Goal: Task Accomplishment & Management: Manage account settings

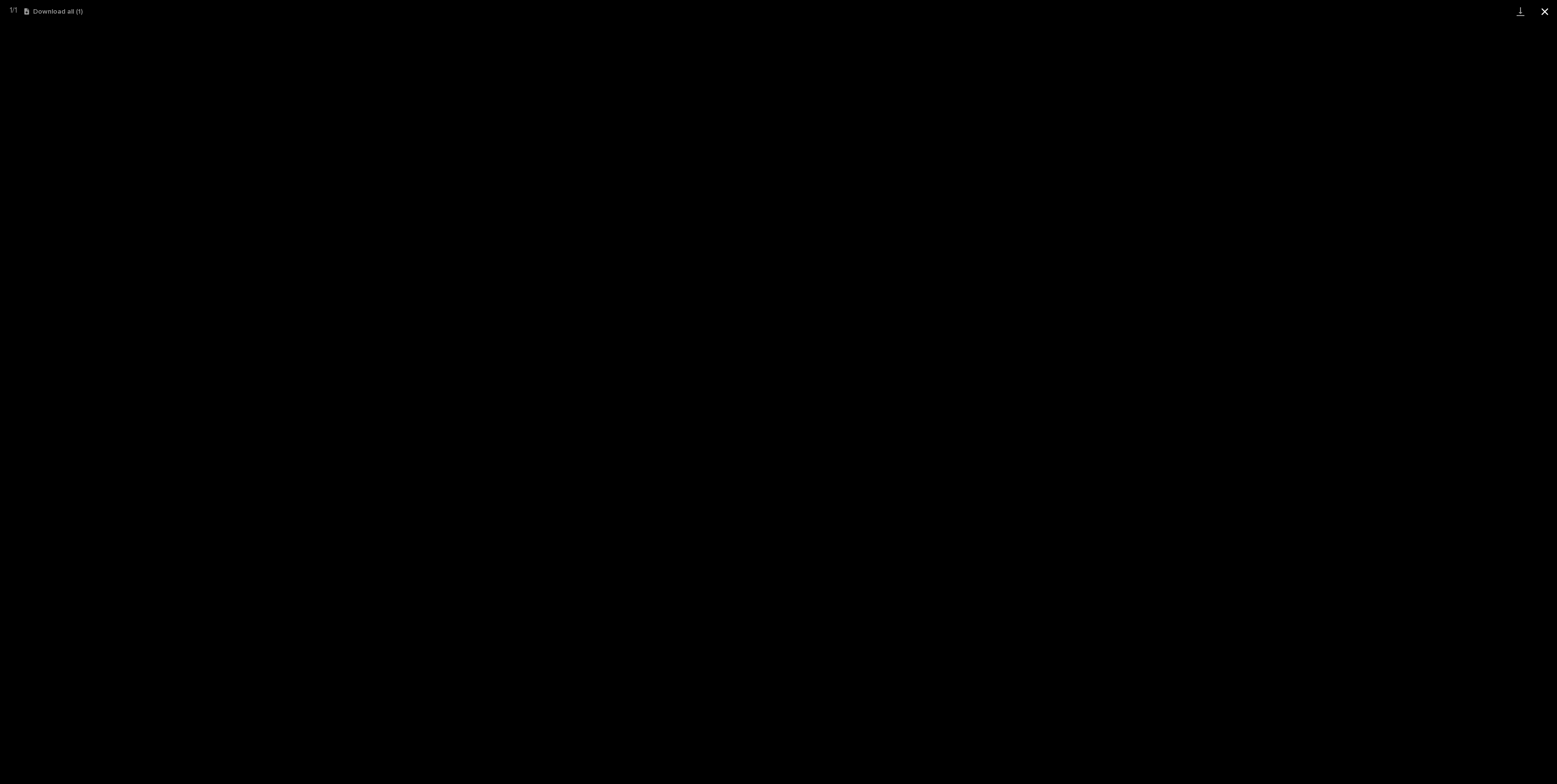
click at [1541, 9] on button "Close gallery" at bounding box center [1545, 11] width 25 height 23
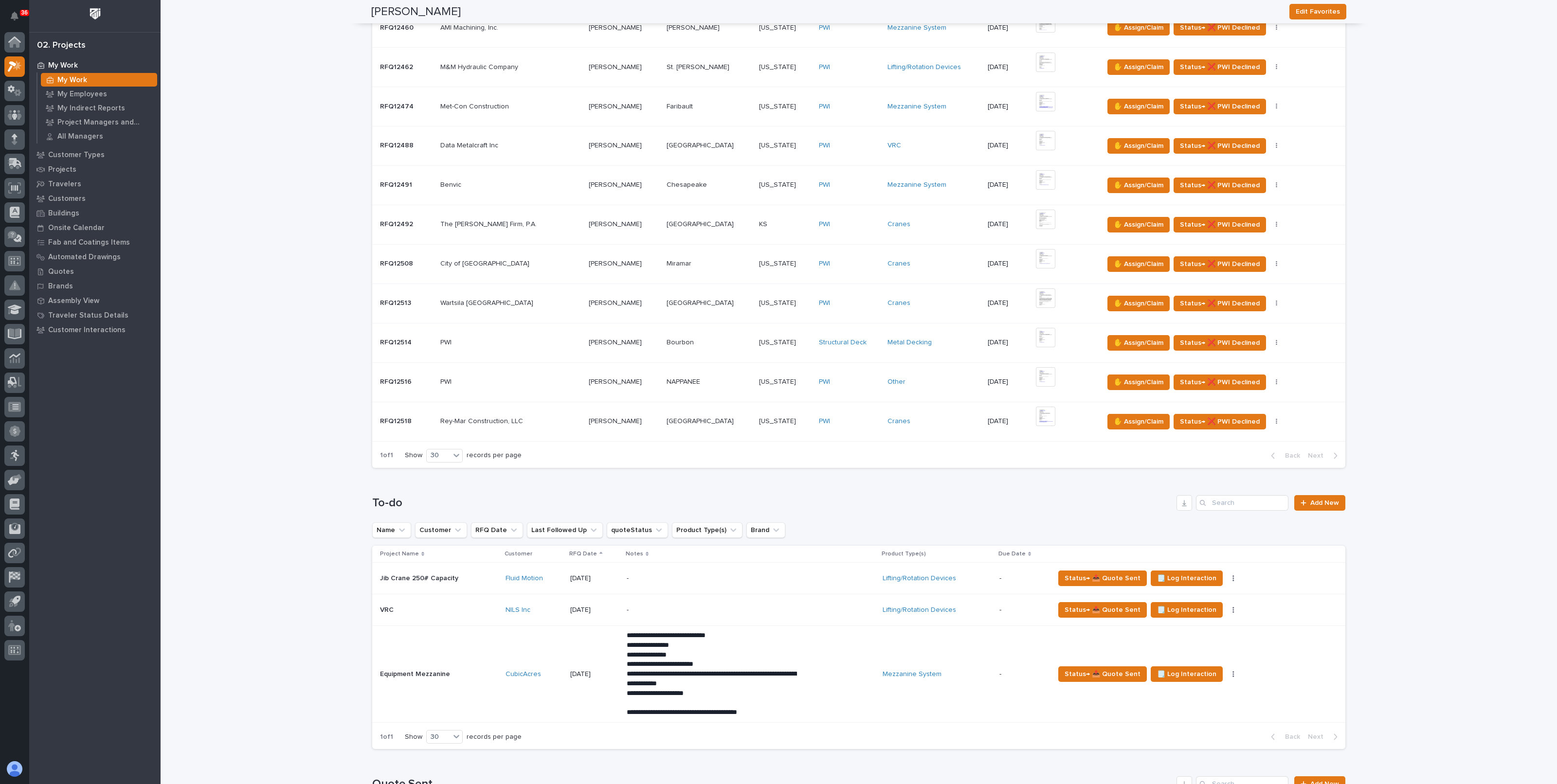
click at [919, 381] on div "Other" at bounding box center [934, 382] width 92 height 8
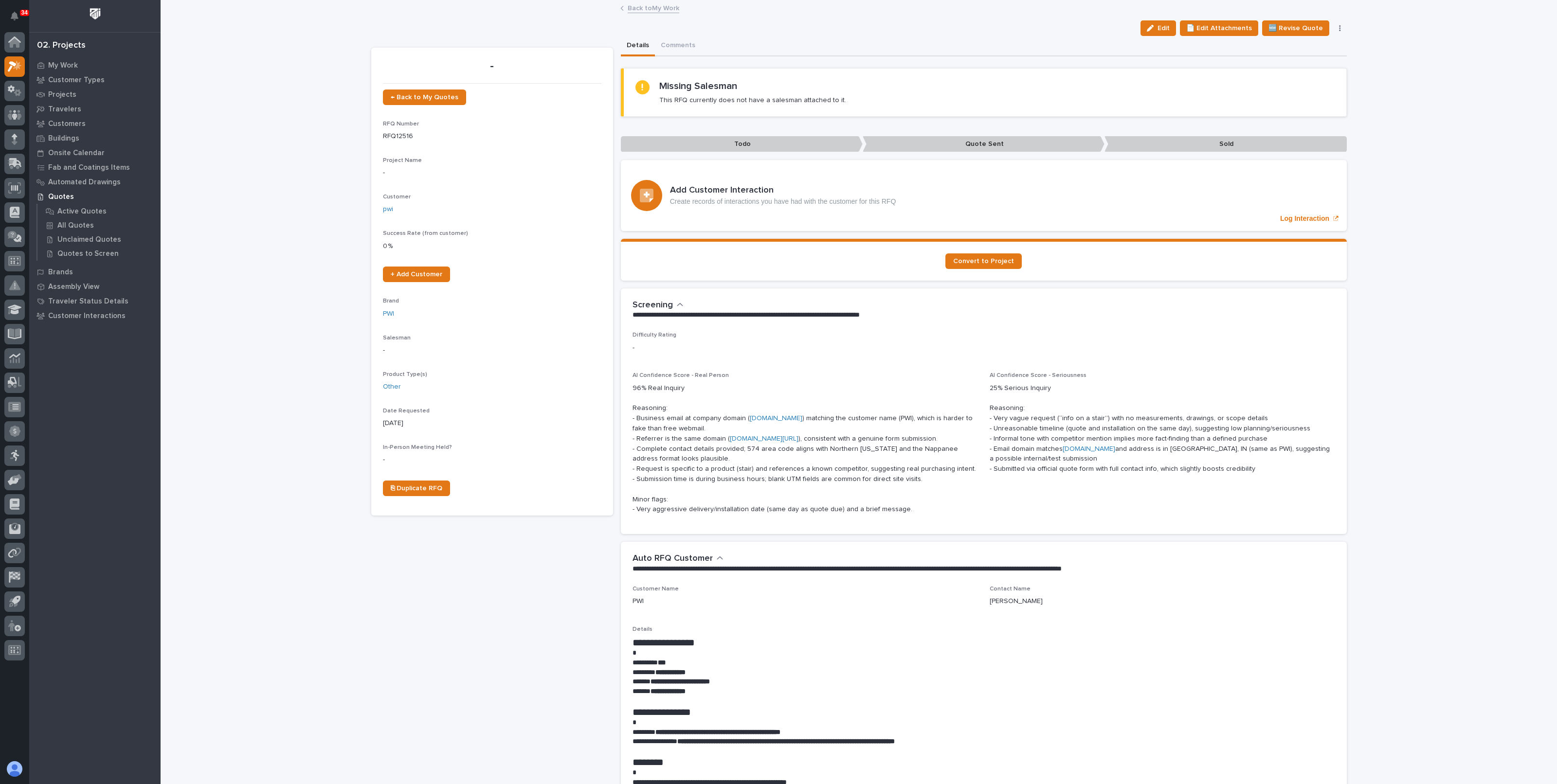
click at [1335, 24] on div "Edit 📄 Edit Attachments 🆕 Revise Quote 📝 Edit Description 📞 Edit Contact Info 📅…" at bounding box center [1241, 28] width 210 height 16
click at [1339, 29] on icon "button" at bounding box center [1340, 28] width 2 height 7
click at [1282, 123] on span "Delete" at bounding box center [1282, 125] width 21 height 9
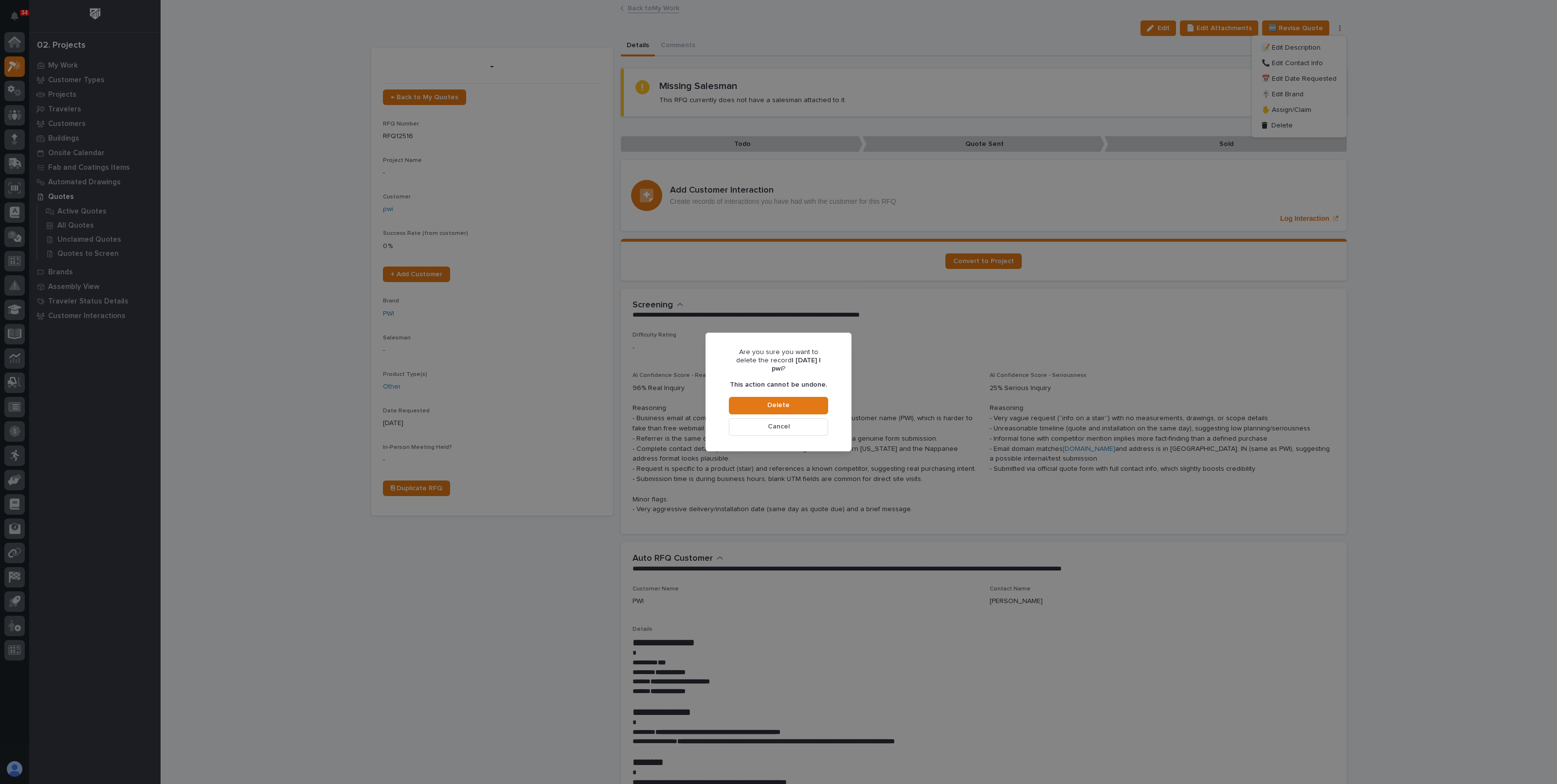
click at [899, 369] on div "Are you sure you want to delete the record | [DATE] | pwi ? This action cannot …" at bounding box center [778, 392] width 1557 height 784
click at [782, 422] on span "Cancel" at bounding box center [779, 427] width 22 height 9
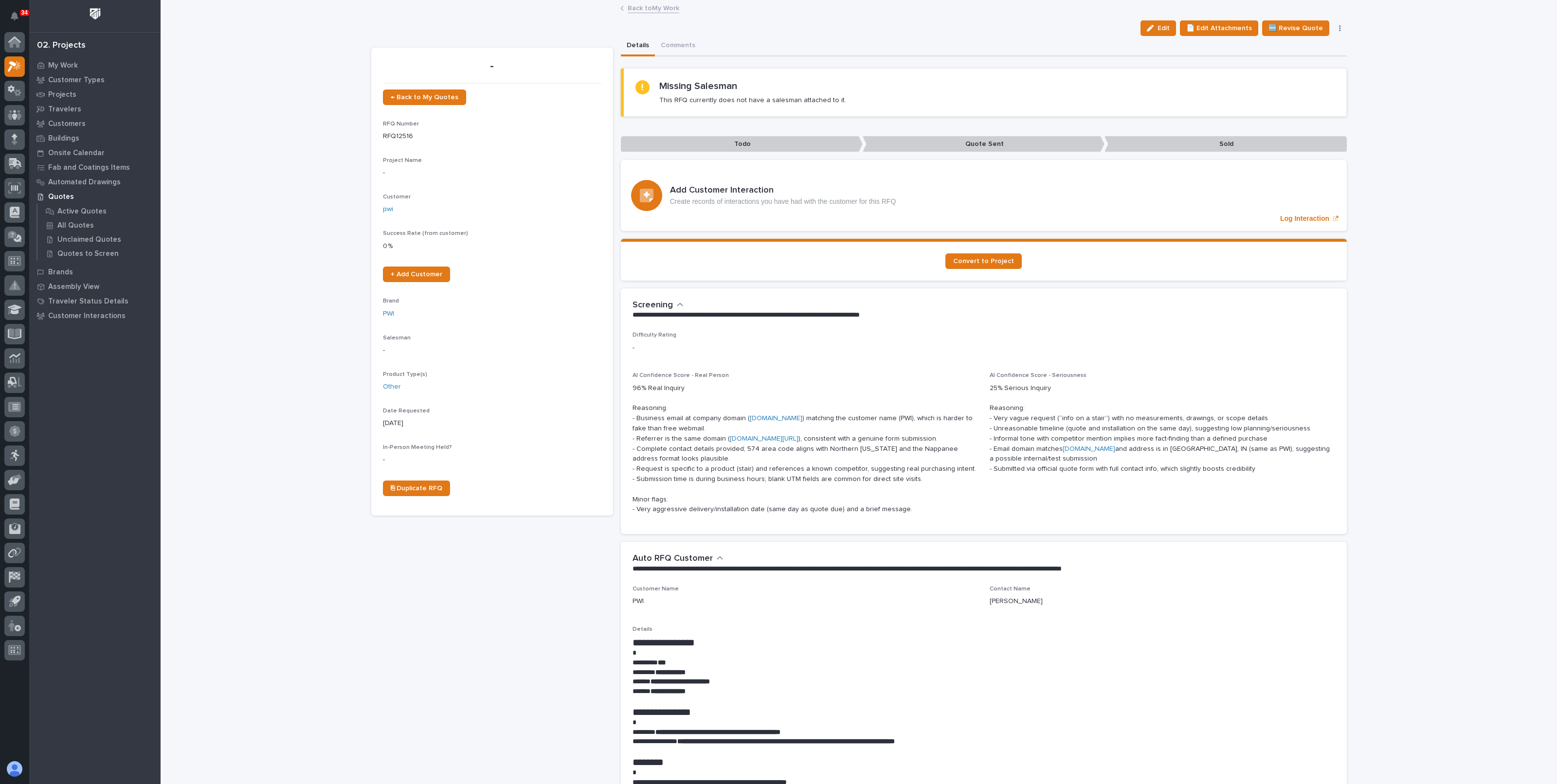
click at [1337, 29] on button "button" at bounding box center [1340, 28] width 14 height 7
click at [1278, 123] on span "Delete" at bounding box center [1282, 125] width 21 height 9
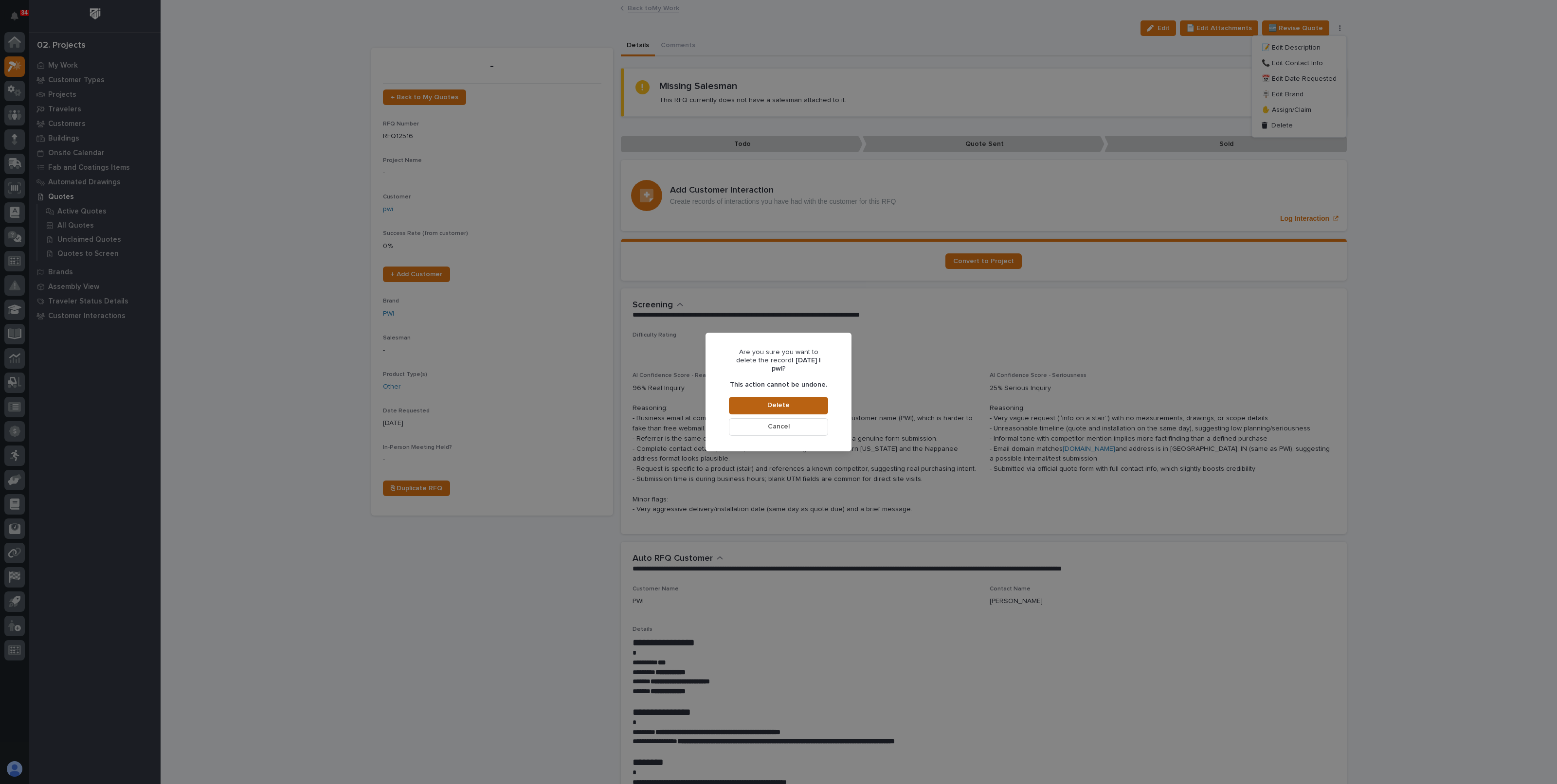
click at [798, 404] on button "Delete" at bounding box center [778, 405] width 100 height 17
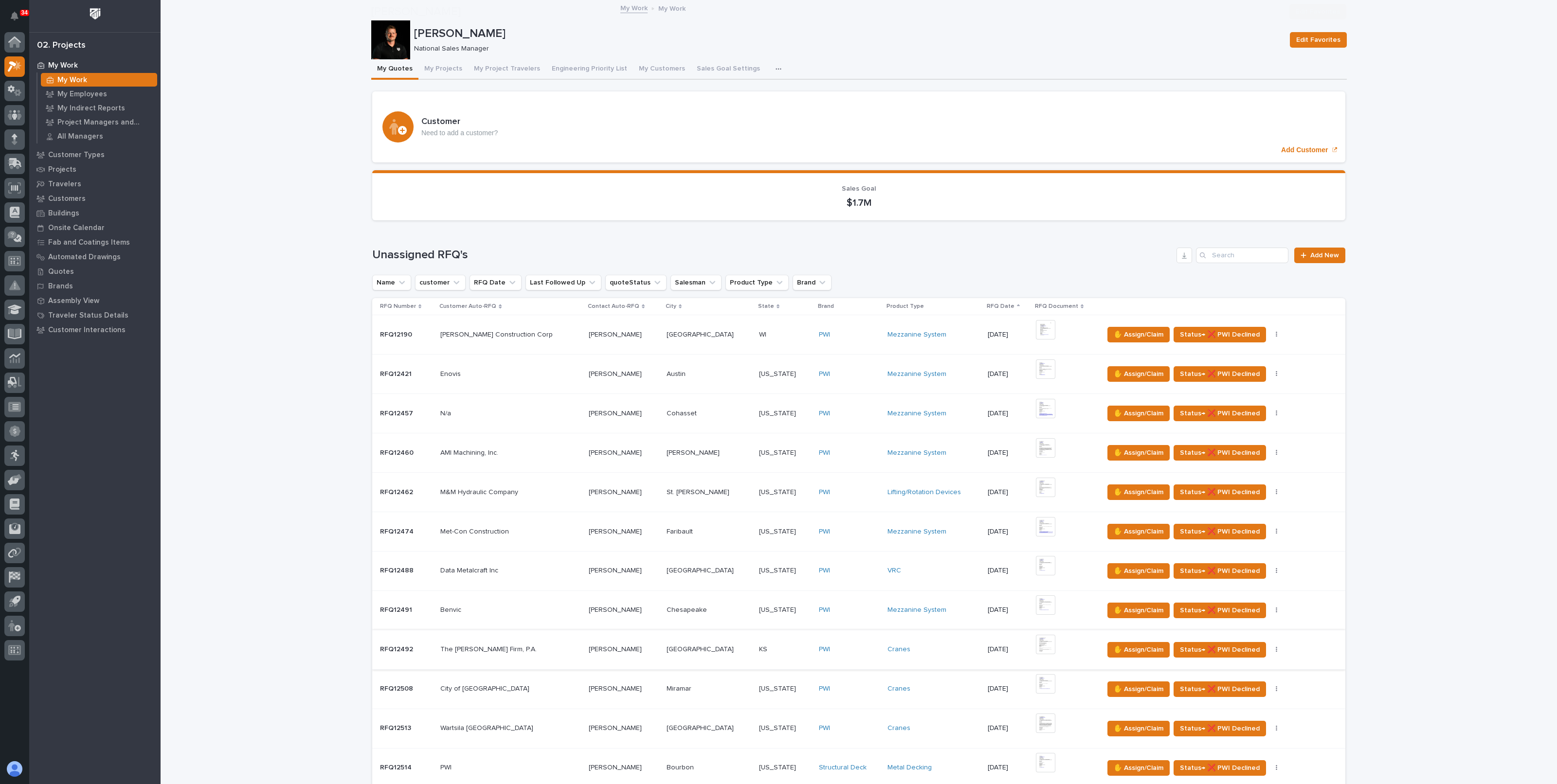
scroll to position [243, 0]
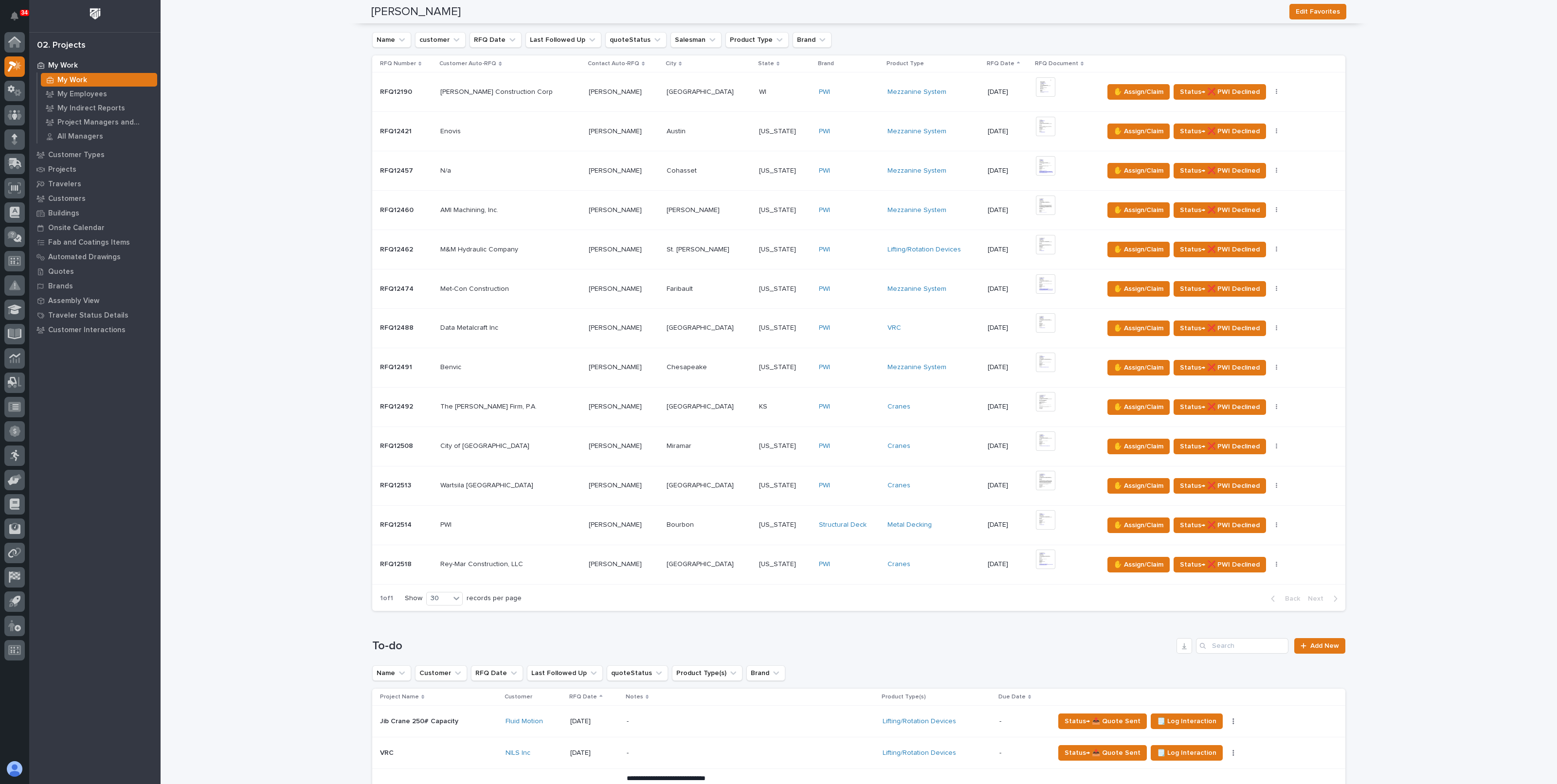
click at [718, 521] on p at bounding box center [709, 525] width 85 height 8
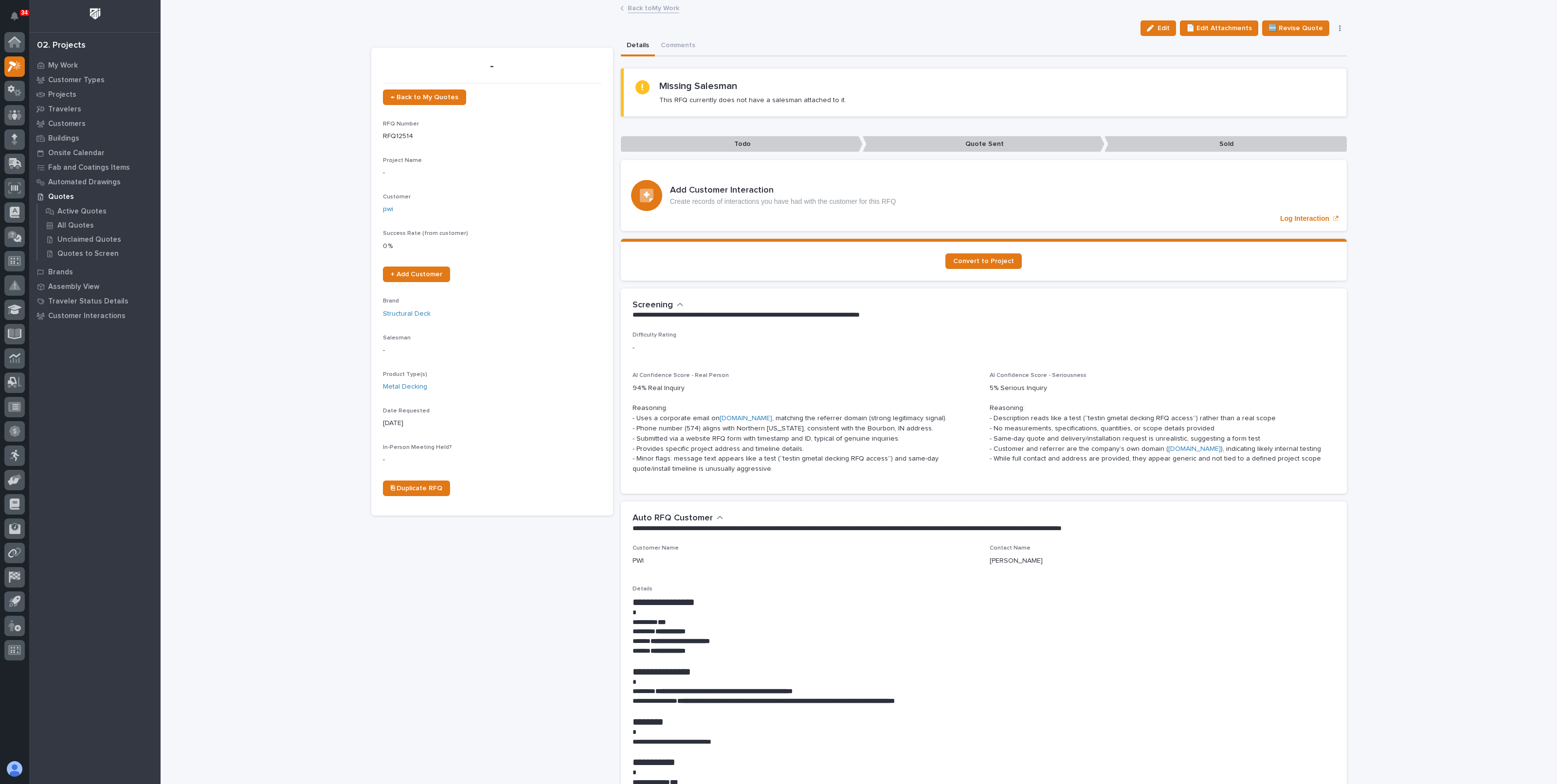
click at [1337, 36] on div "Details Comments" at bounding box center [983, 47] width 726 height 21
click at [1339, 25] on icon "button" at bounding box center [1340, 28] width 2 height 7
click at [1274, 123] on span "Delete" at bounding box center [1282, 125] width 21 height 9
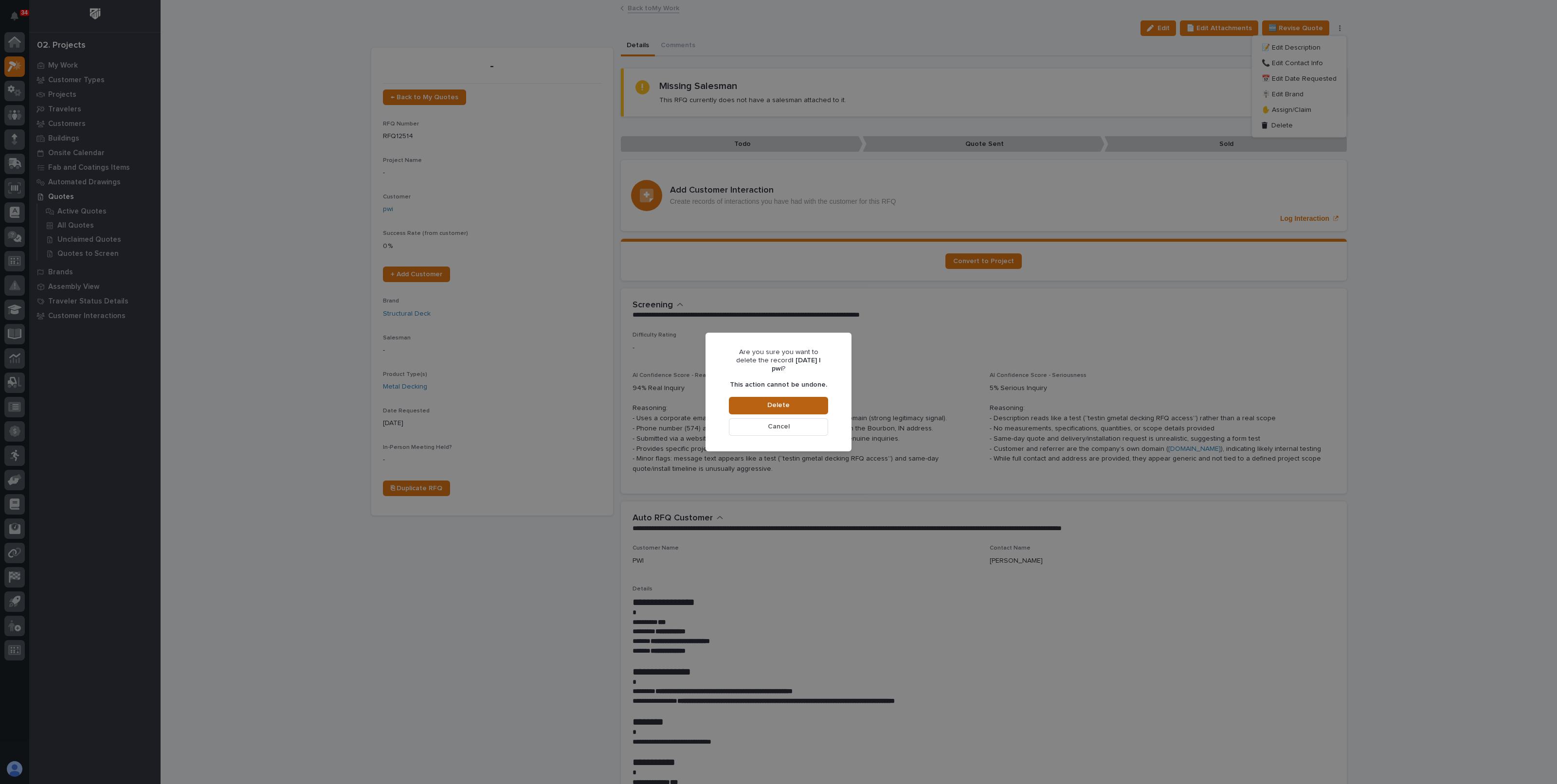
click at [807, 397] on button "Delete" at bounding box center [778, 405] width 100 height 17
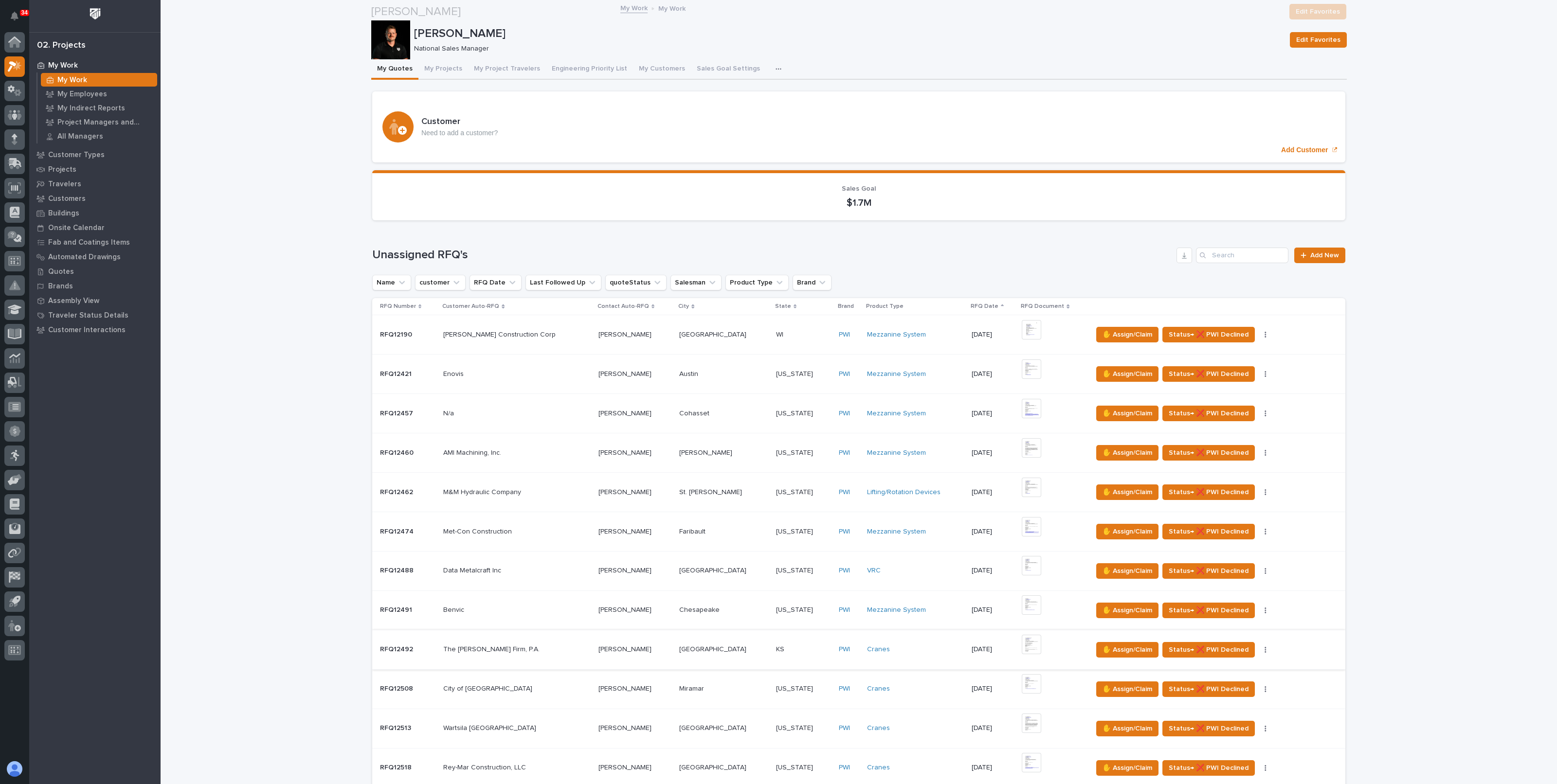
scroll to position [243, 0]
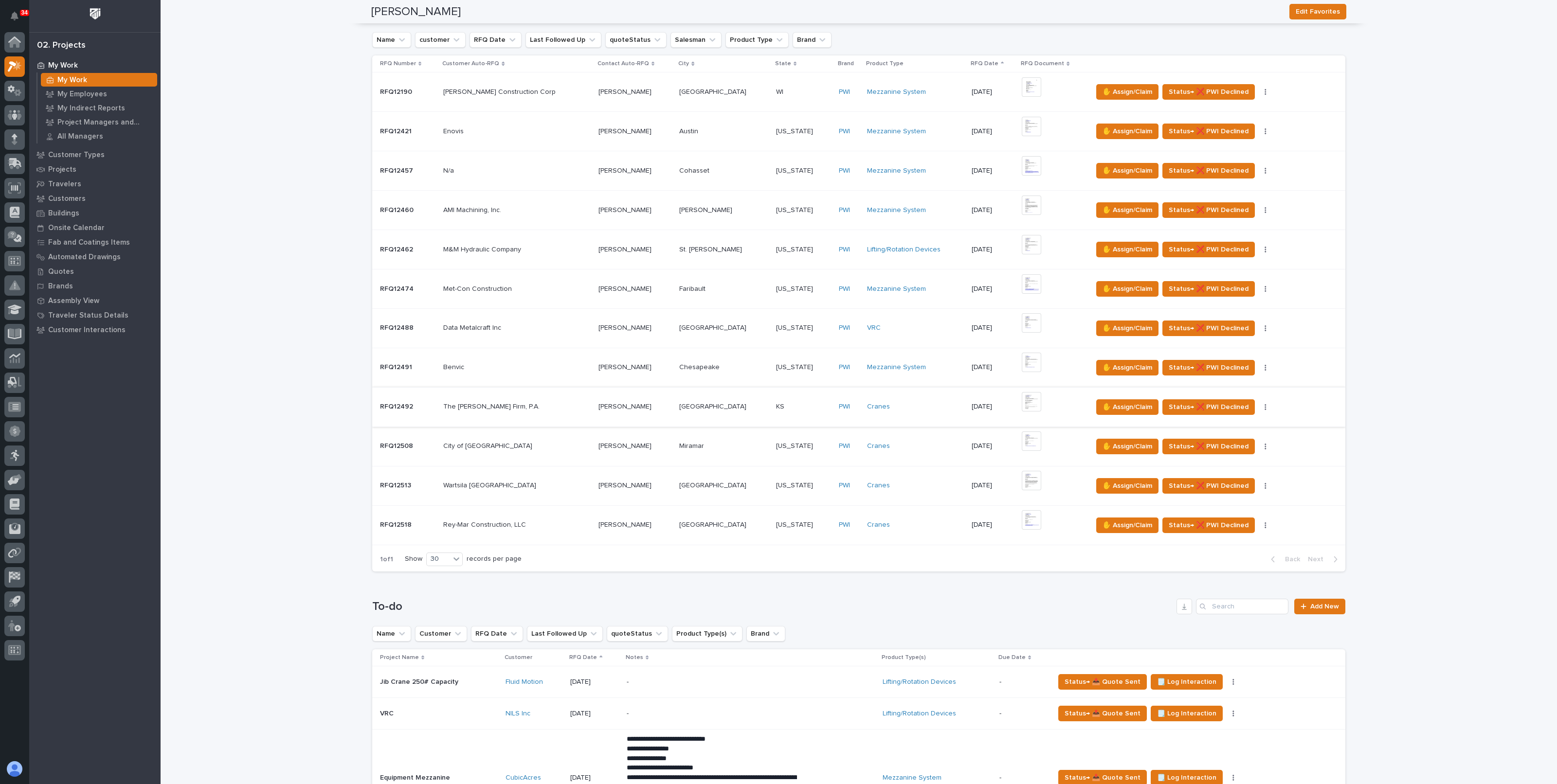
click at [1022, 401] on img at bounding box center [1032, 402] width 19 height 19
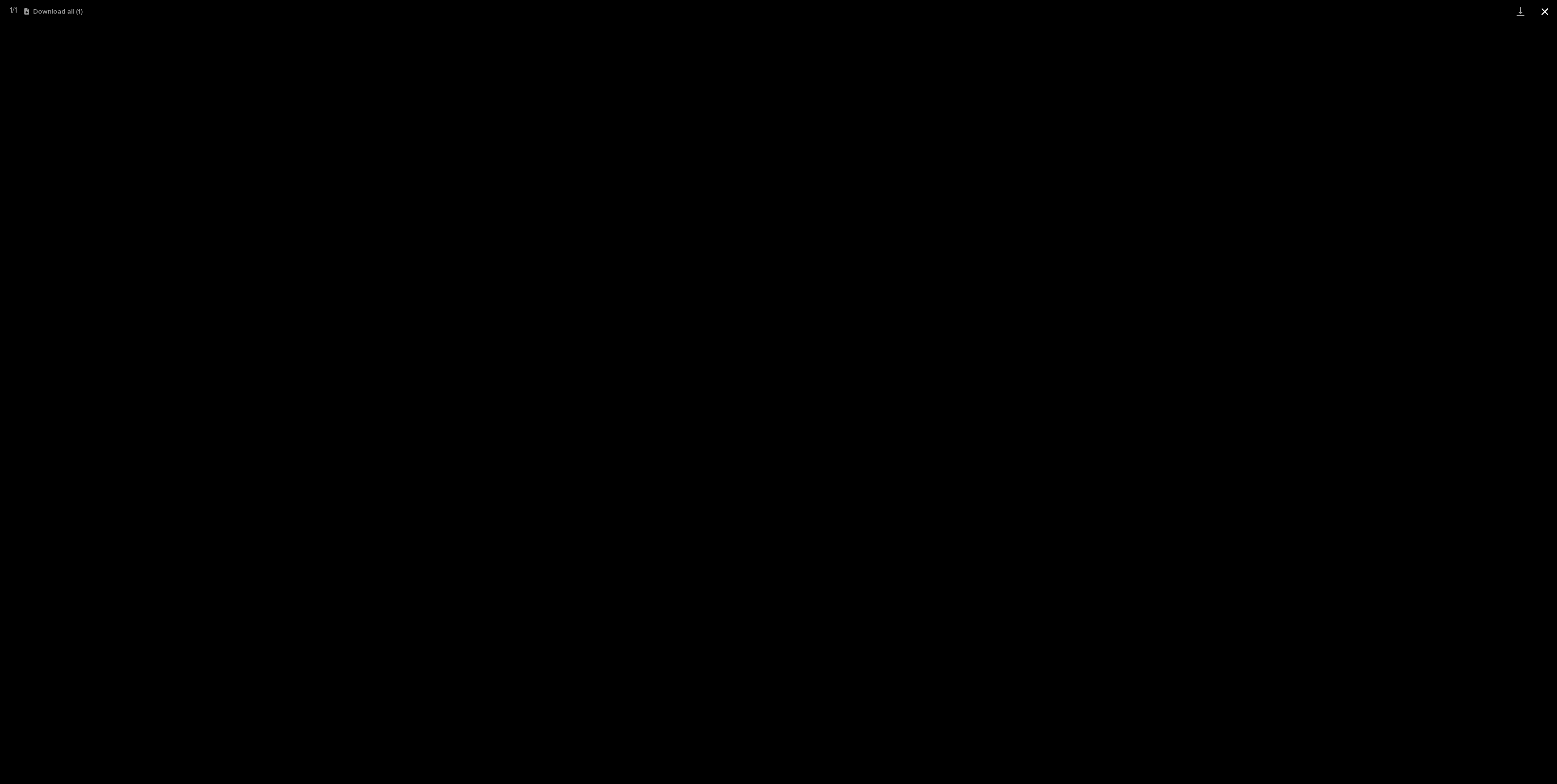
click at [1545, 10] on button "Close gallery" at bounding box center [1545, 11] width 25 height 23
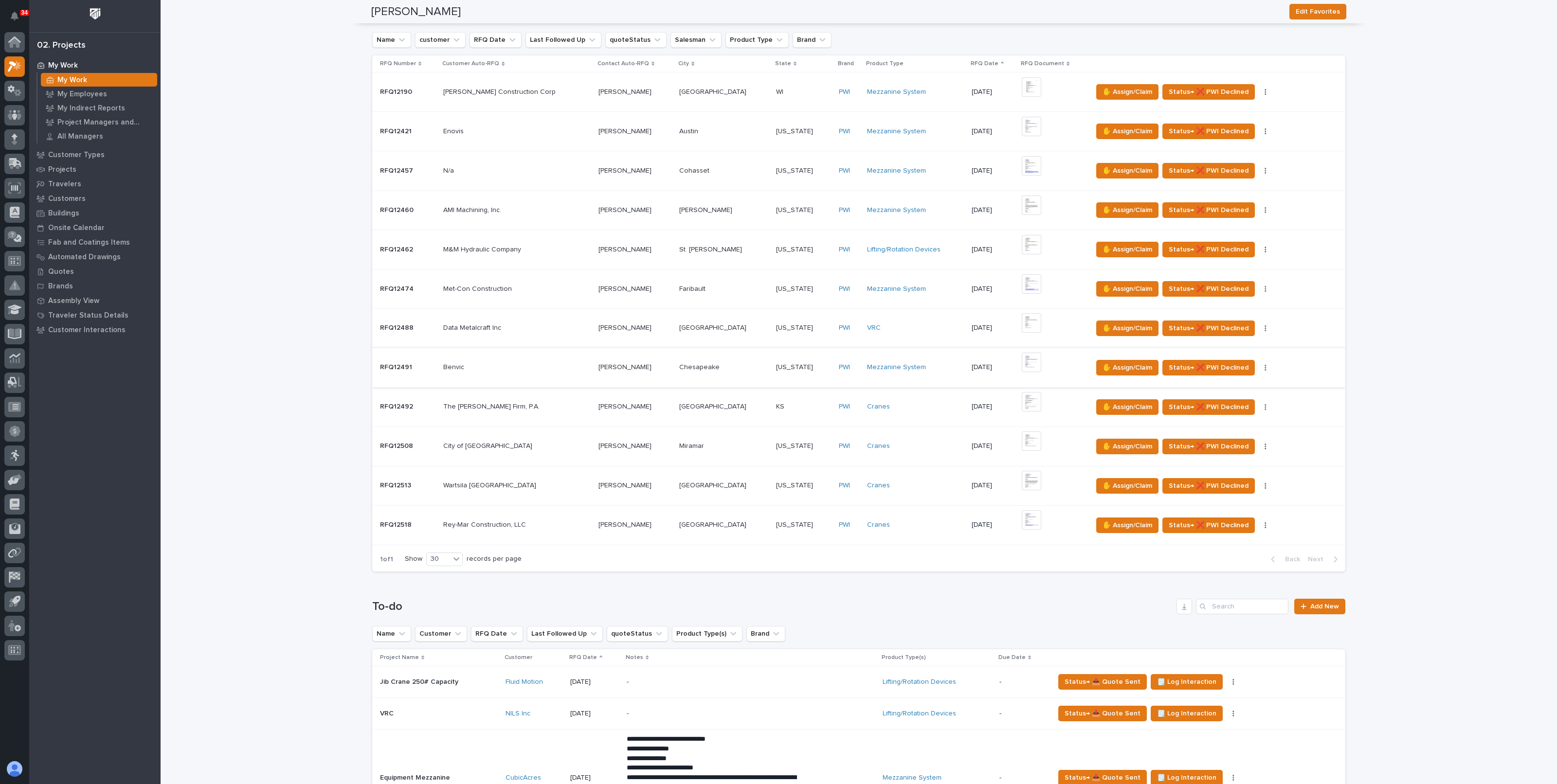
scroll to position [182, 0]
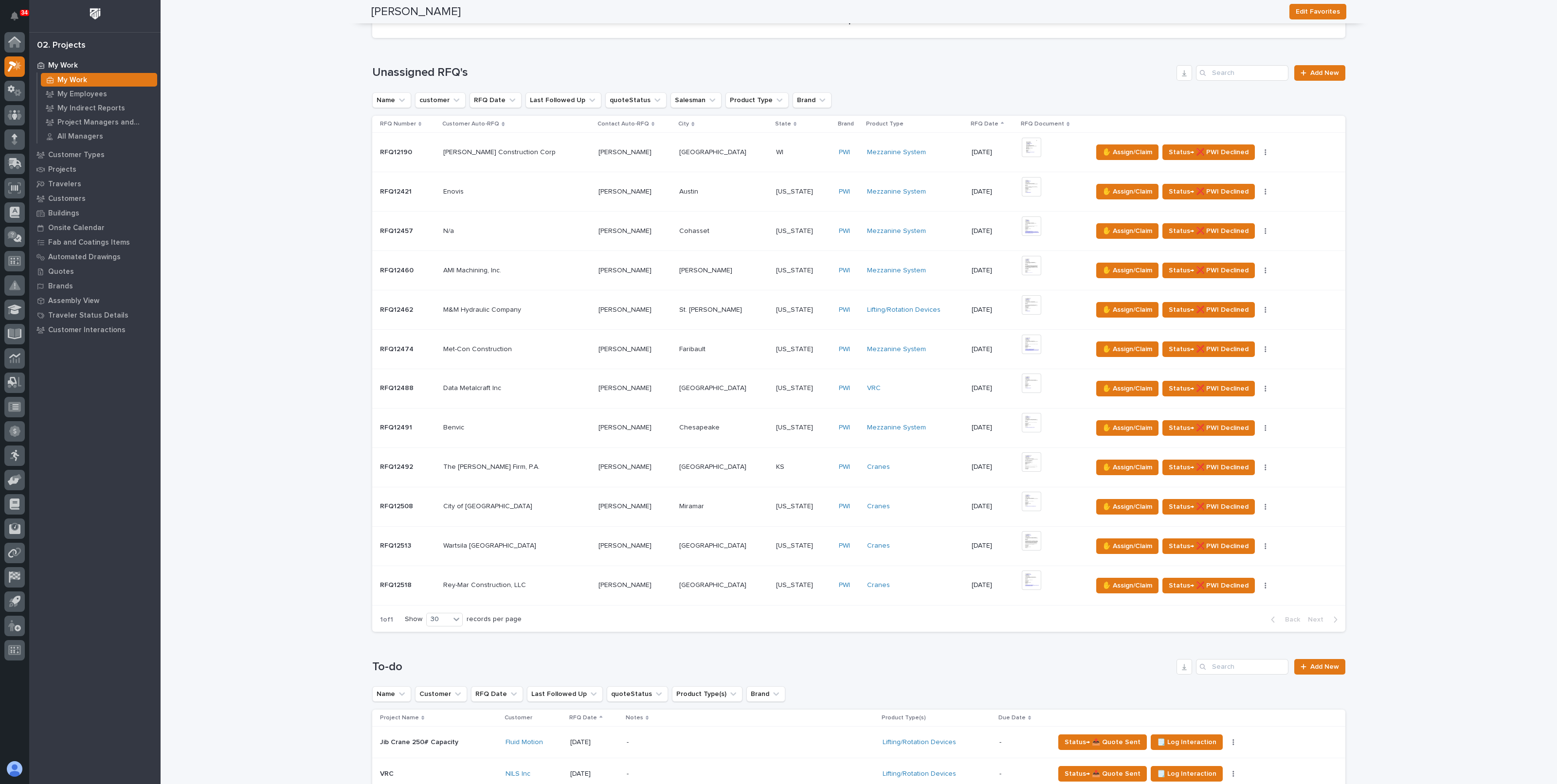
click at [548, 546] on p at bounding box center [517, 546] width 147 height 8
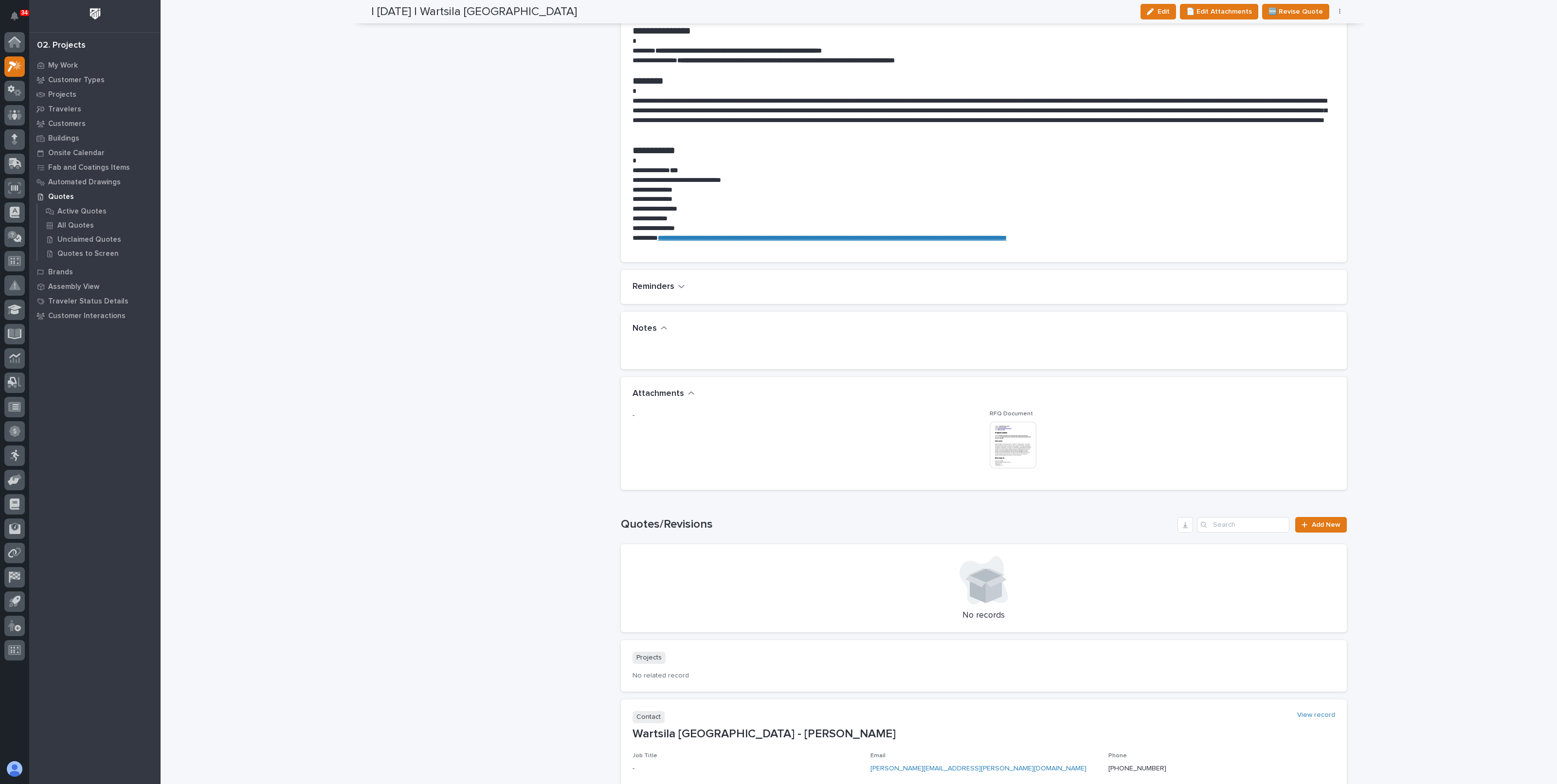
scroll to position [730, 0]
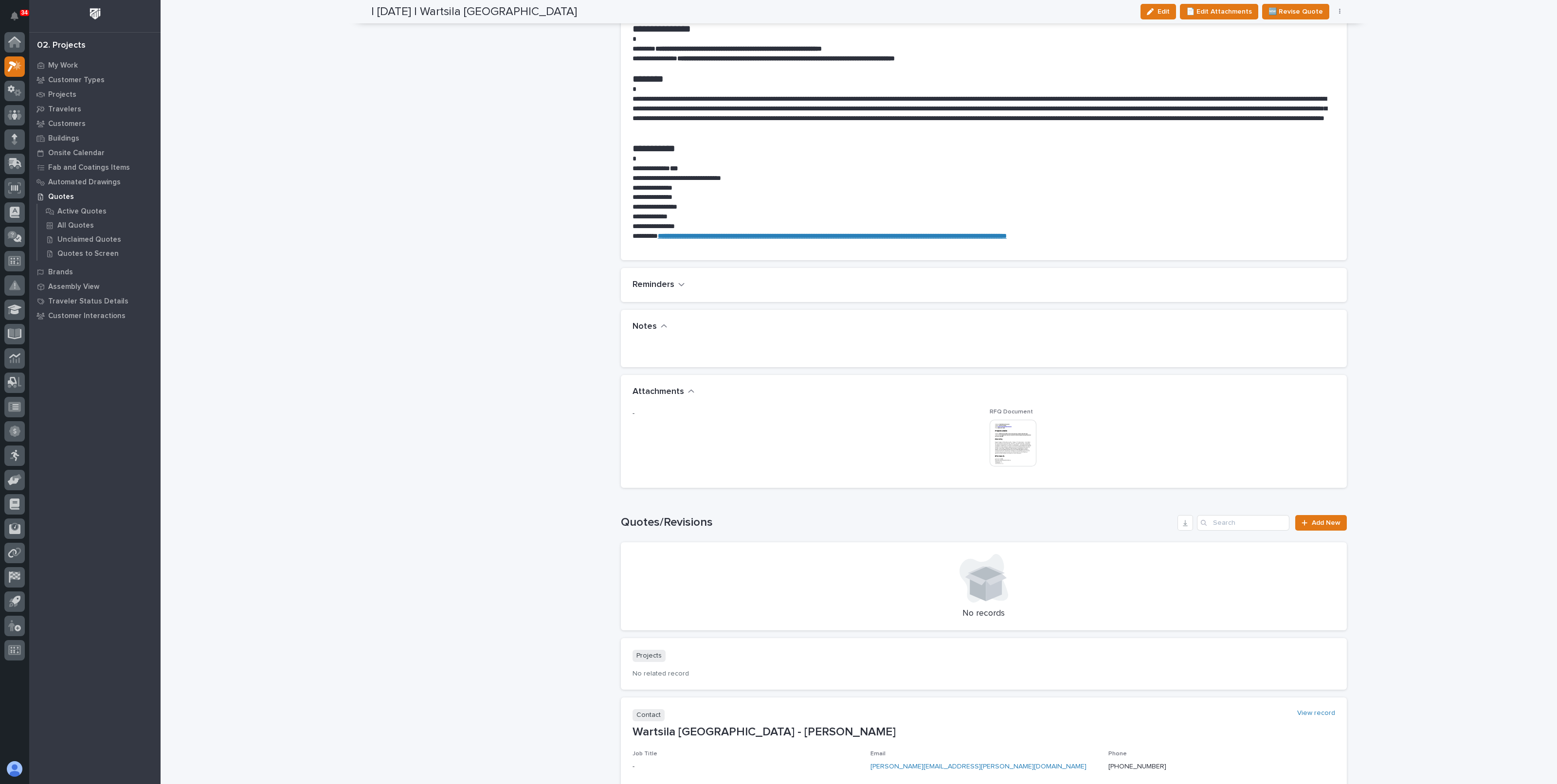
click at [1018, 432] on img at bounding box center [1013, 443] width 47 height 47
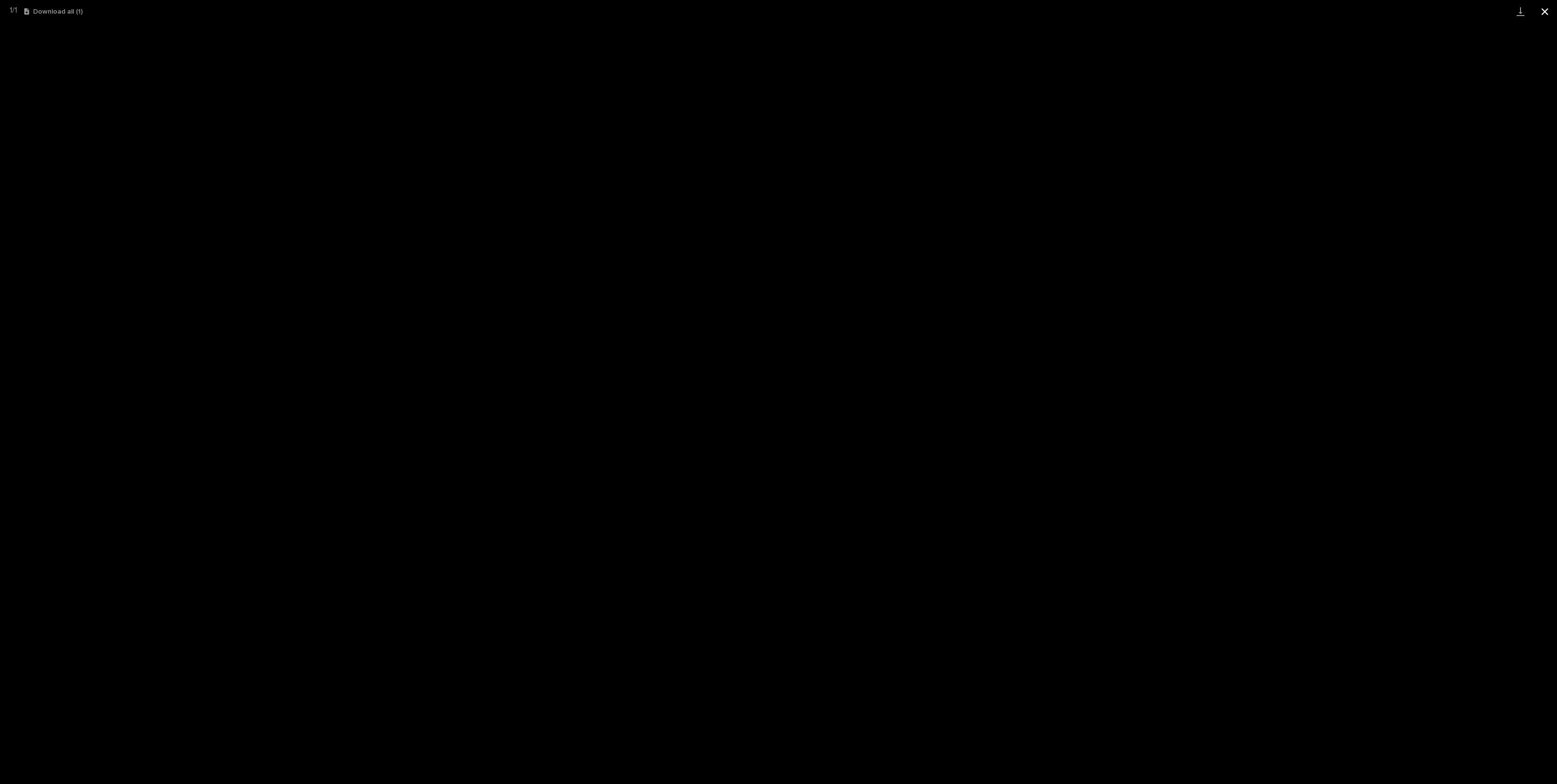
click at [1545, 15] on button "Close gallery" at bounding box center [1545, 11] width 25 height 23
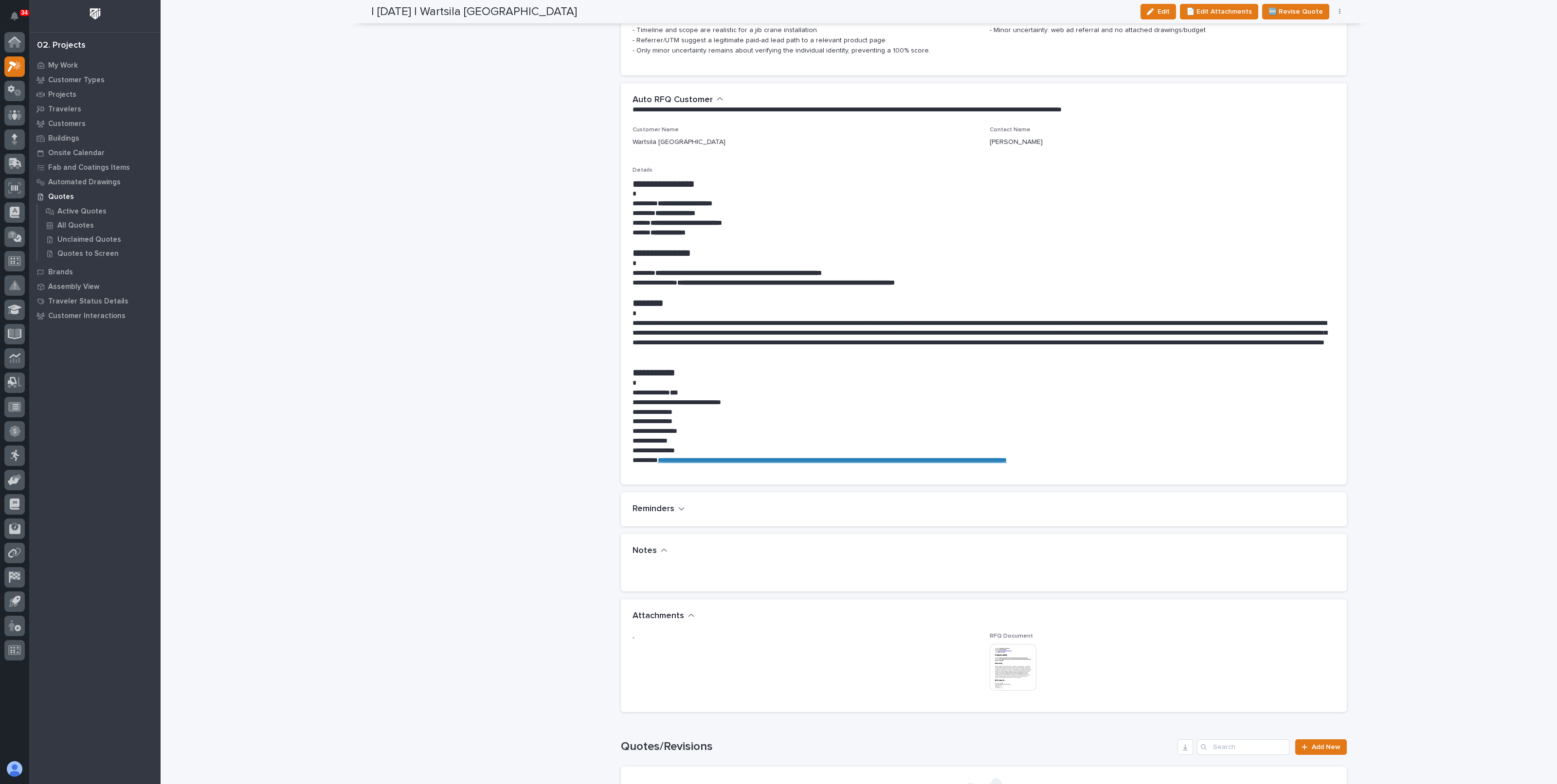
scroll to position [0, 0]
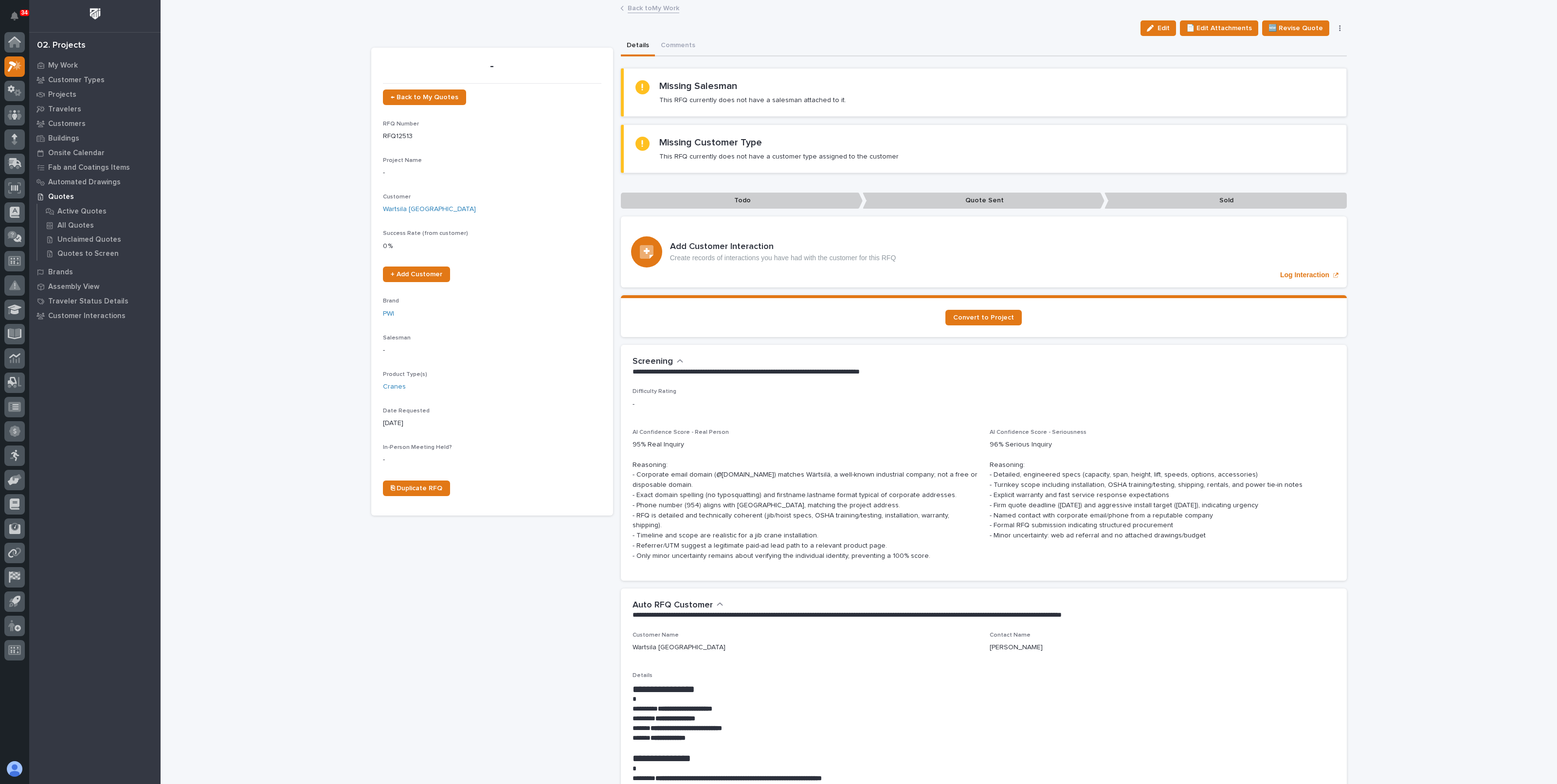
click at [651, 10] on link "Back to My Work" at bounding box center [654, 7] width 52 height 11
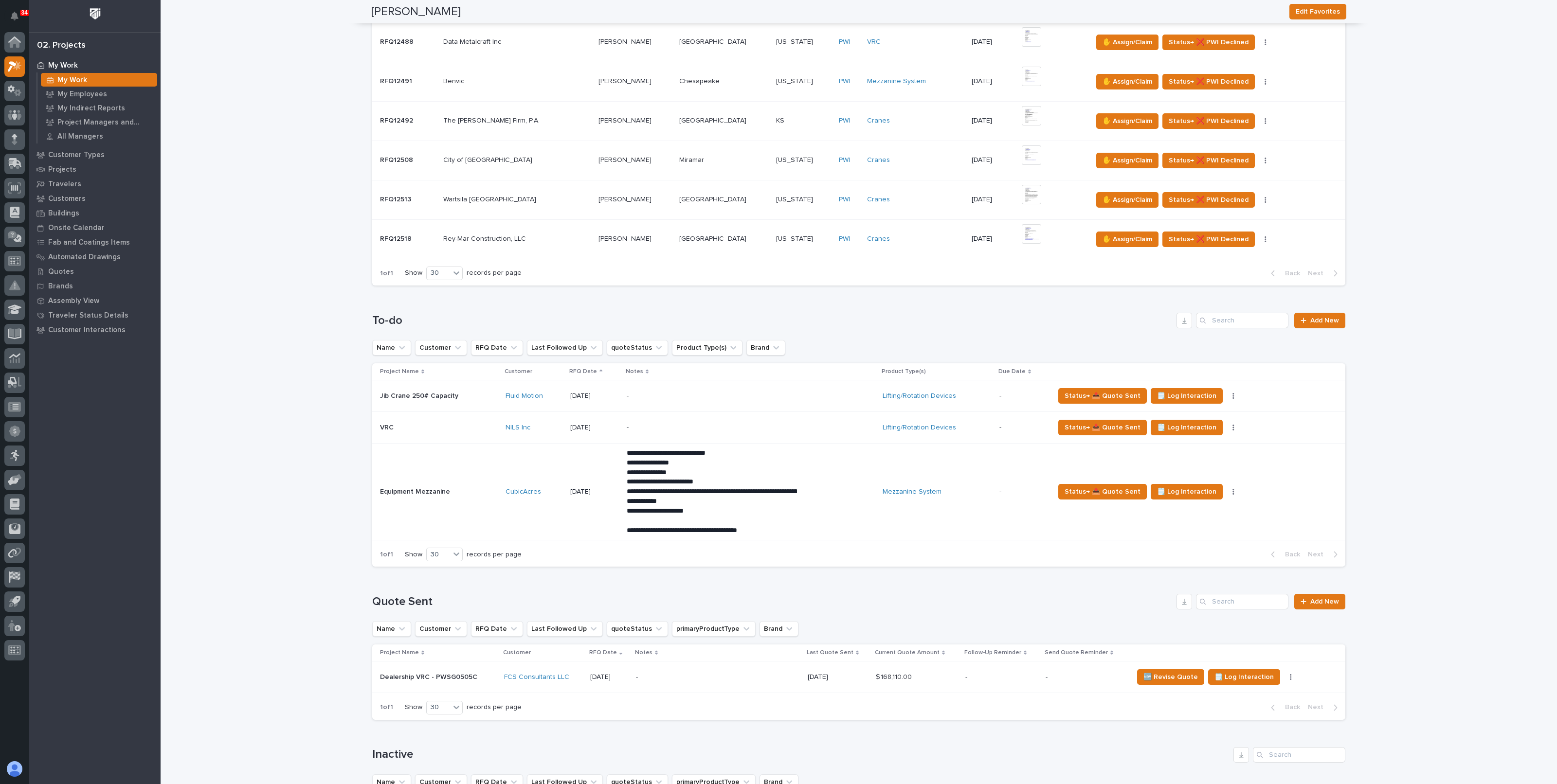
scroll to position [247, 0]
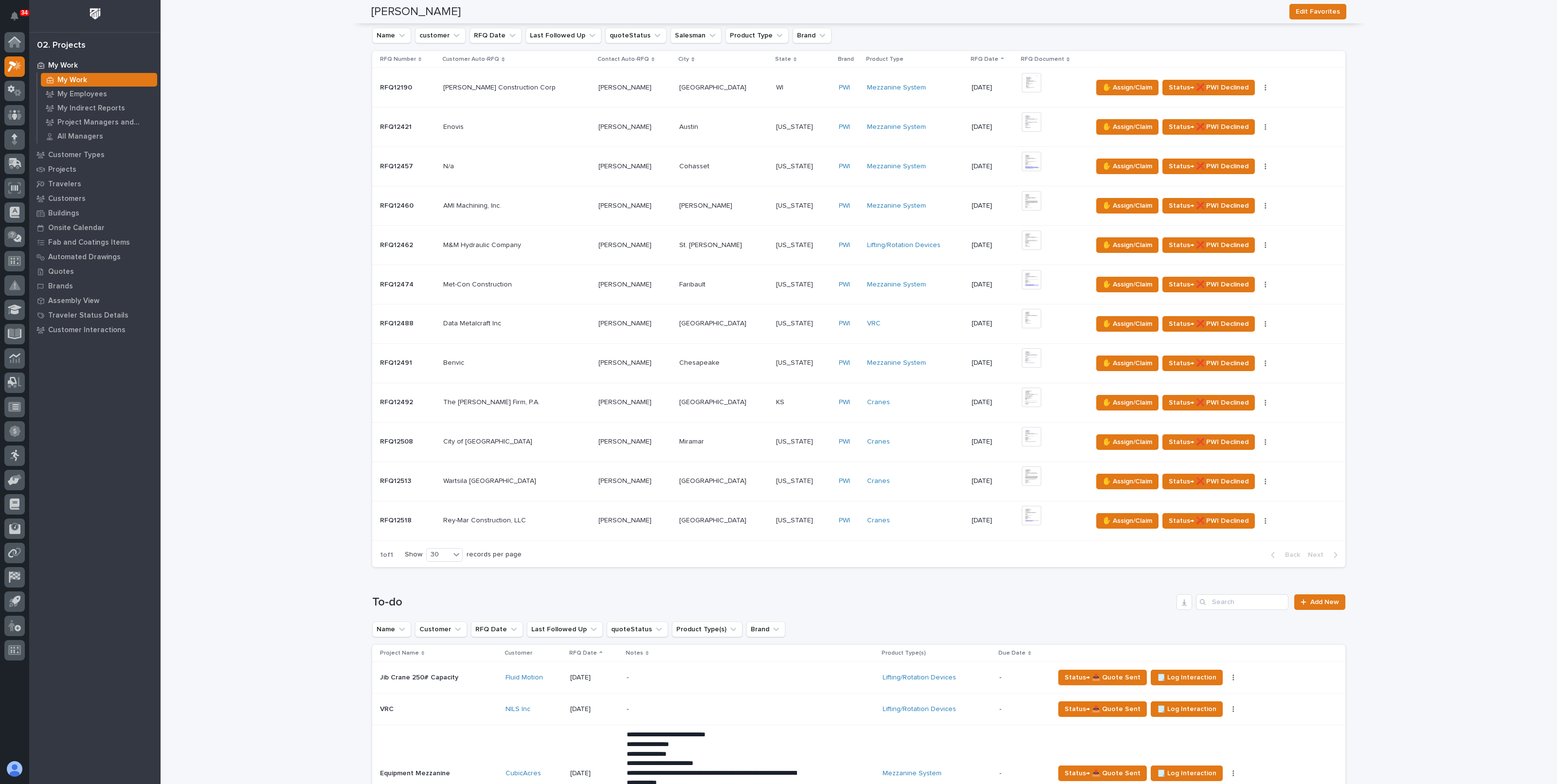
click at [914, 517] on div "Cranes" at bounding box center [916, 520] width 97 height 8
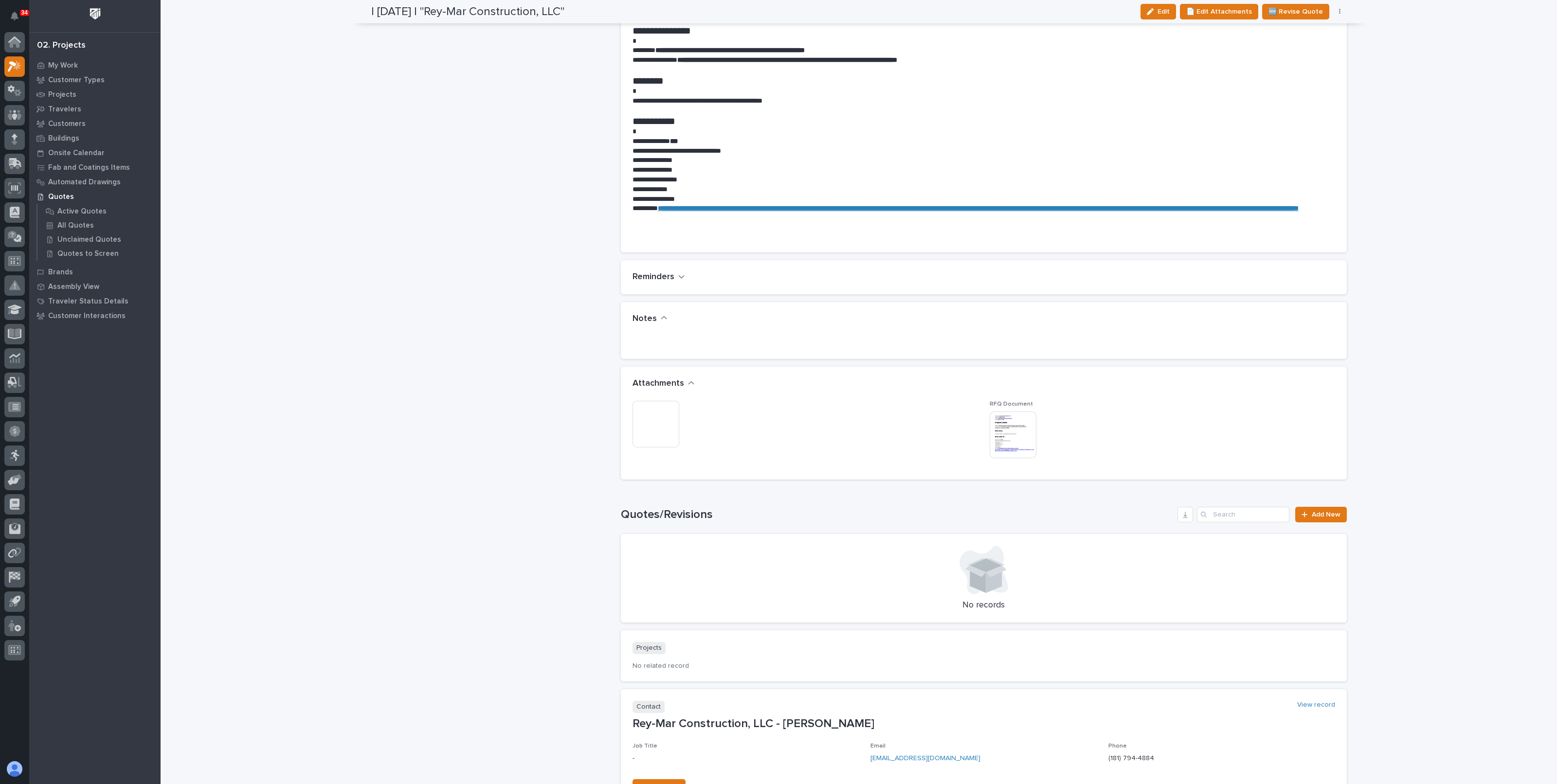
scroll to position [730, 0]
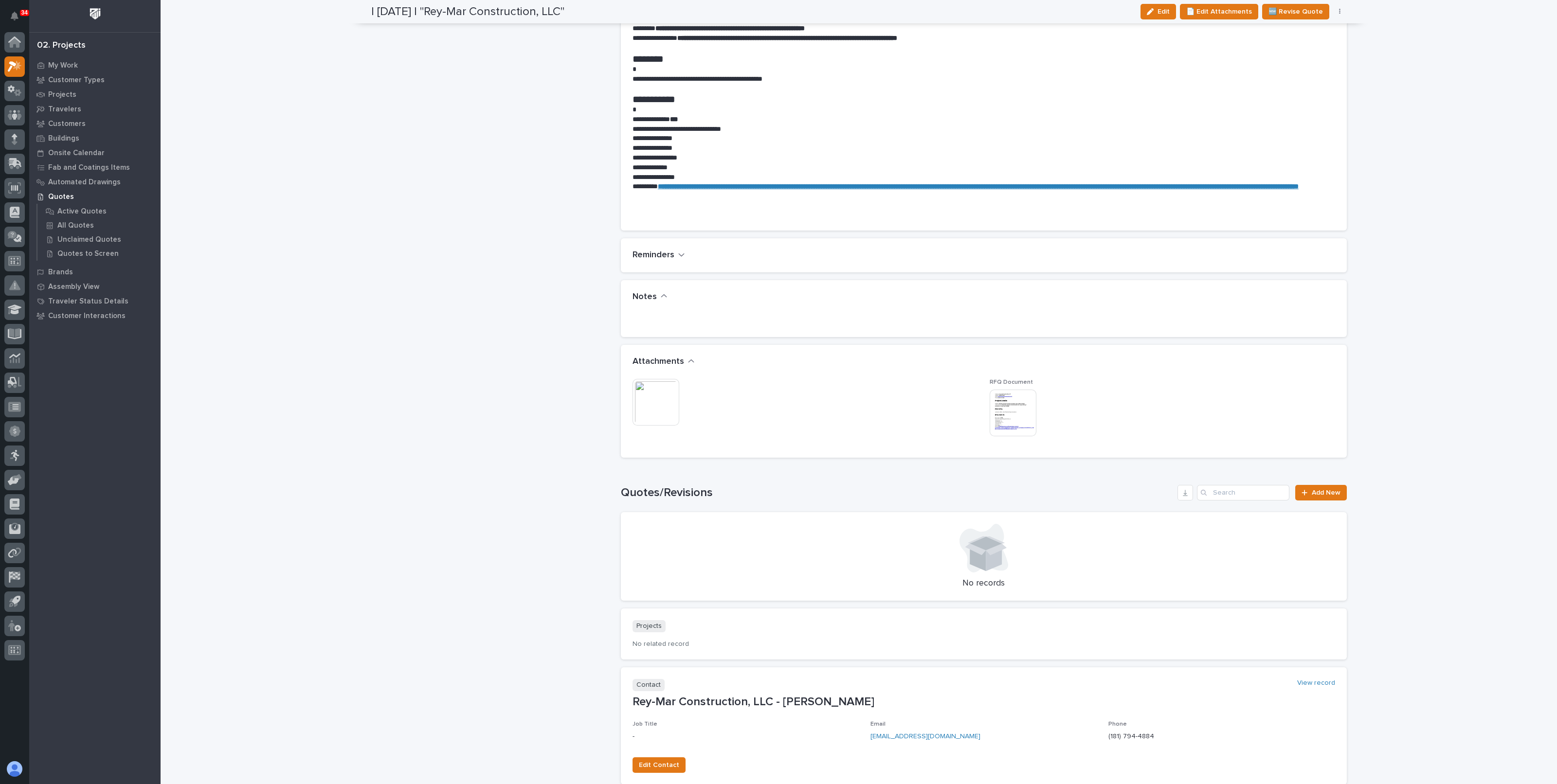
click at [672, 407] on img at bounding box center [656, 402] width 47 height 47
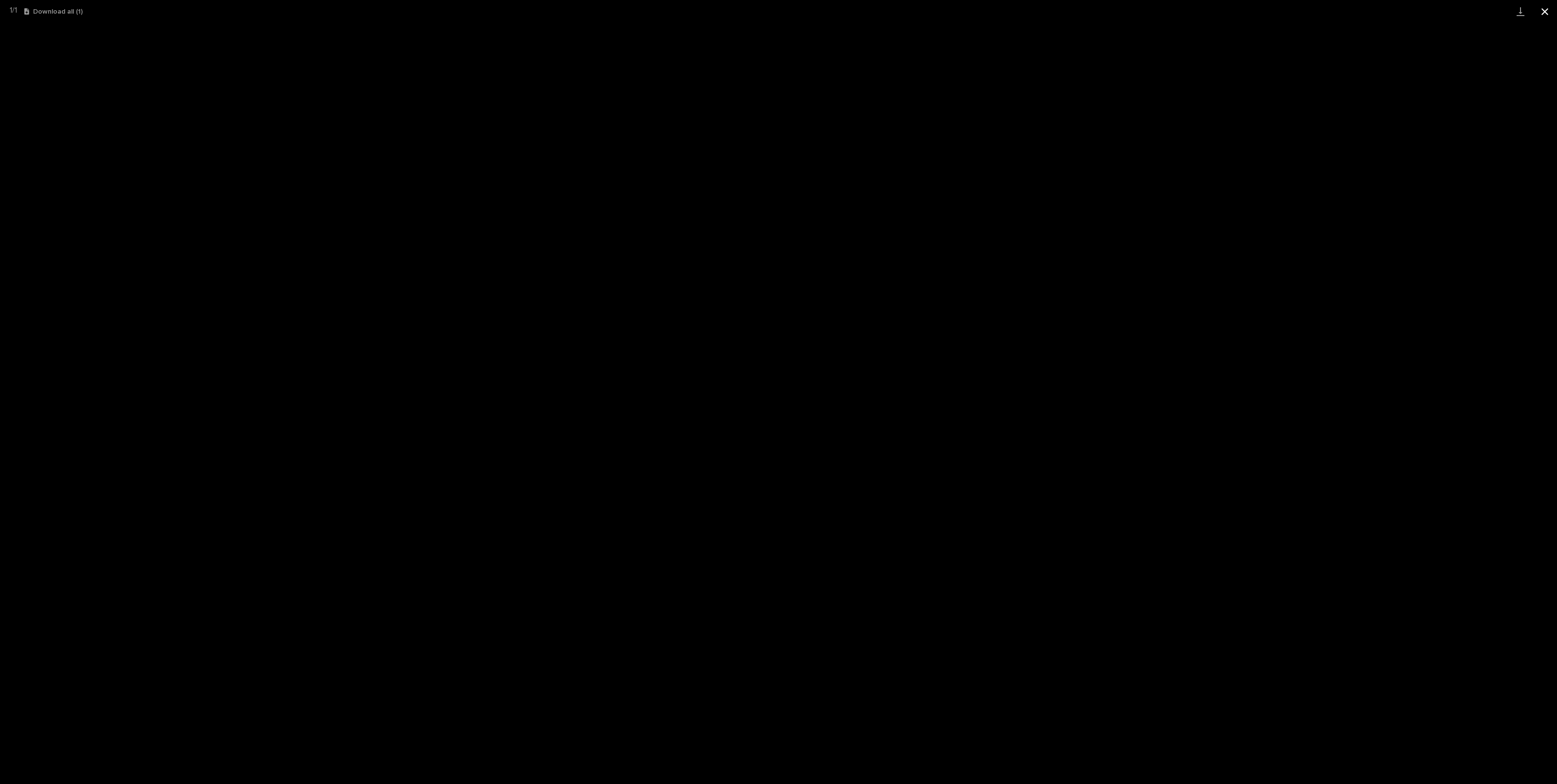
click at [1546, 17] on button "Close gallery" at bounding box center [1545, 11] width 25 height 23
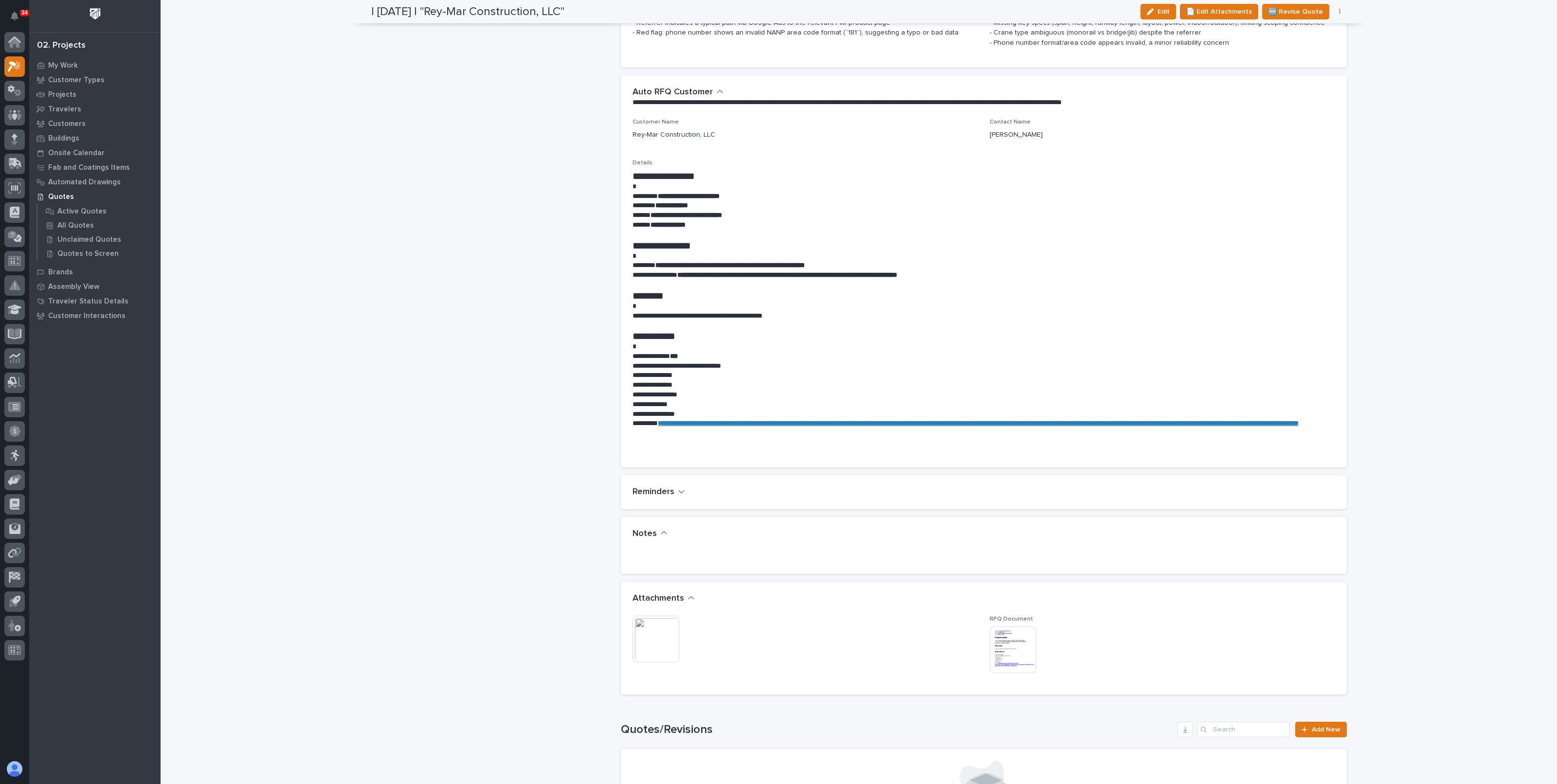
scroll to position [0, 0]
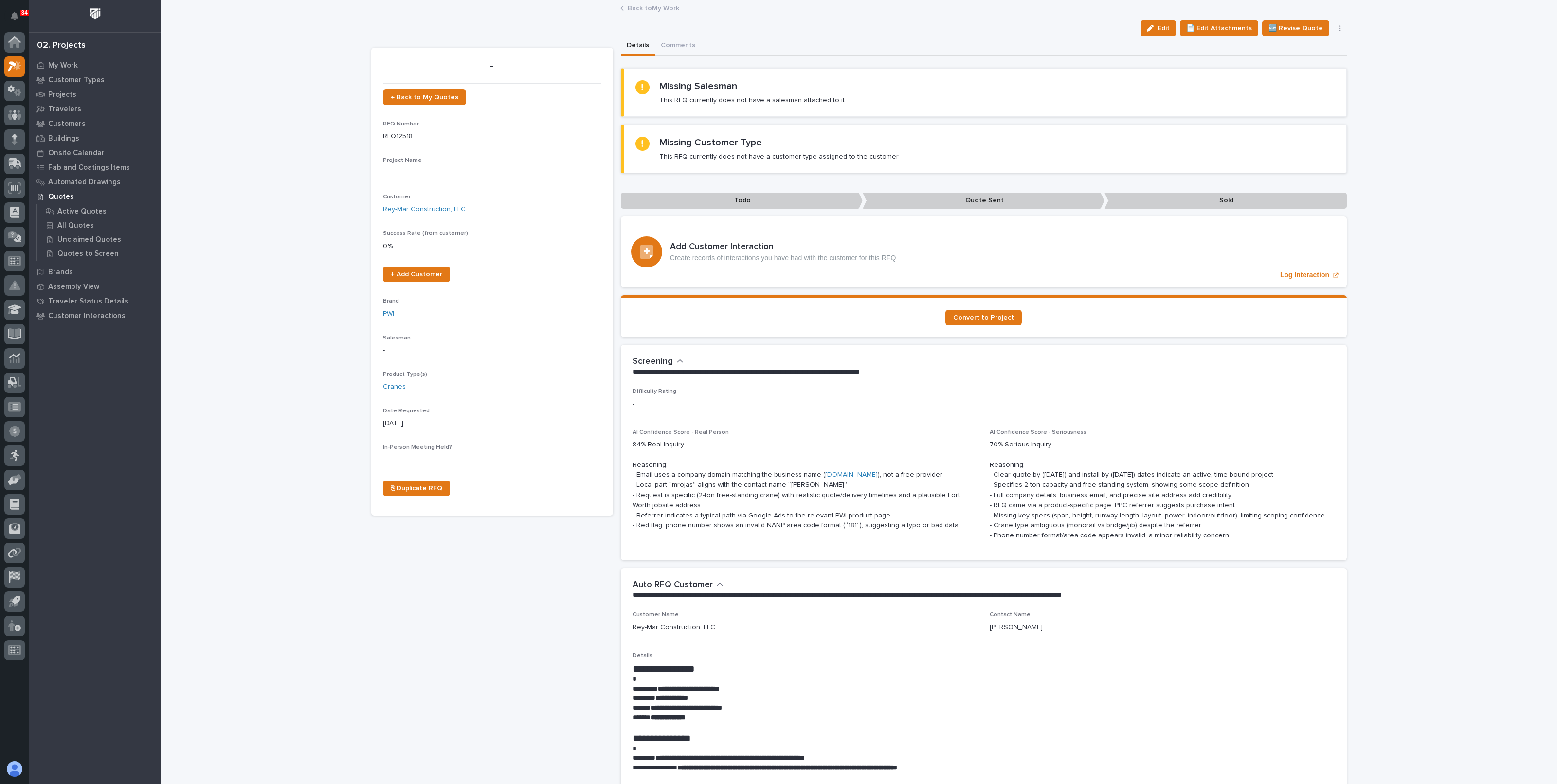
click at [647, 10] on link "Back to My Work" at bounding box center [654, 7] width 52 height 11
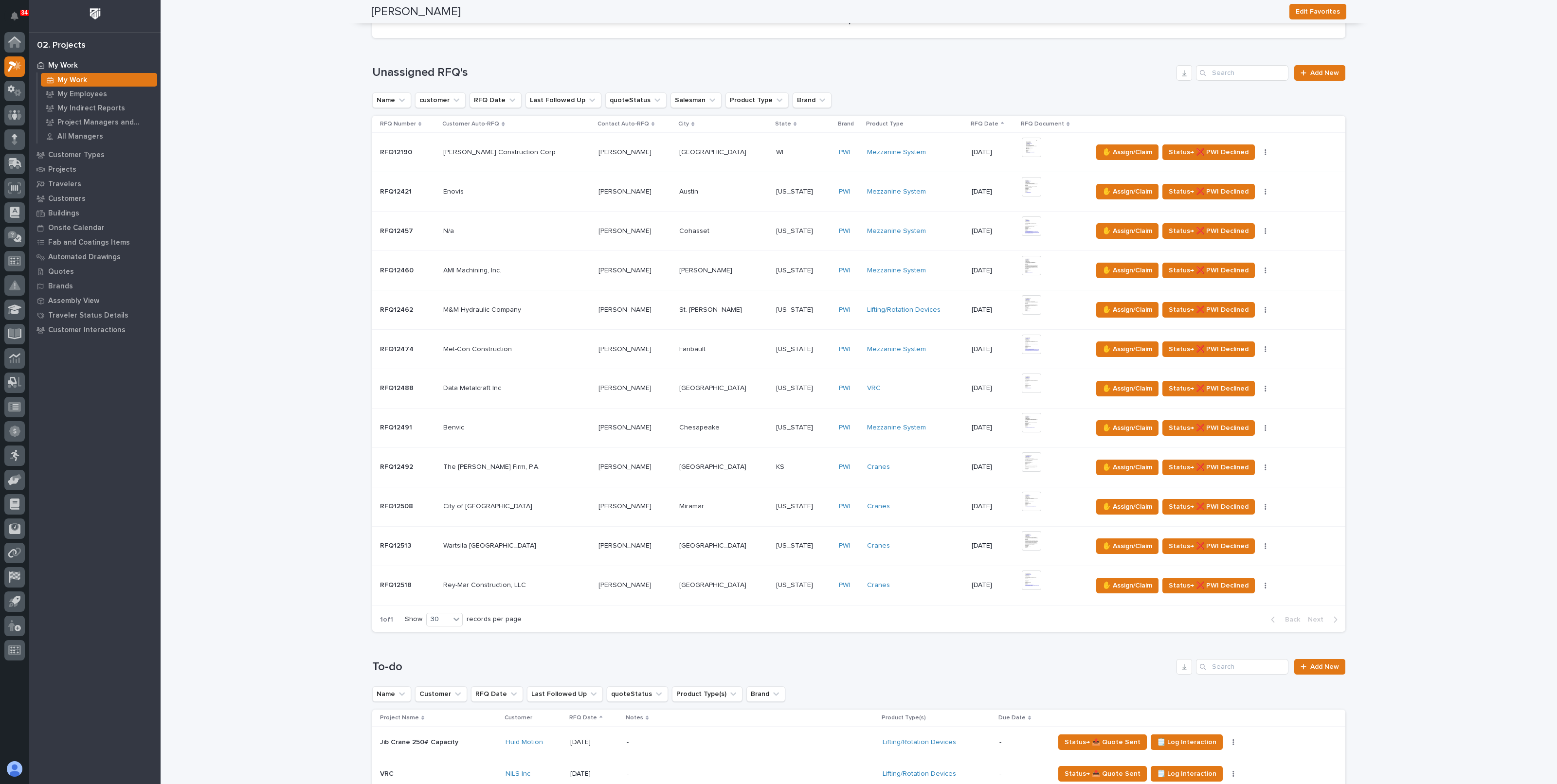
scroll to position [121, 0]
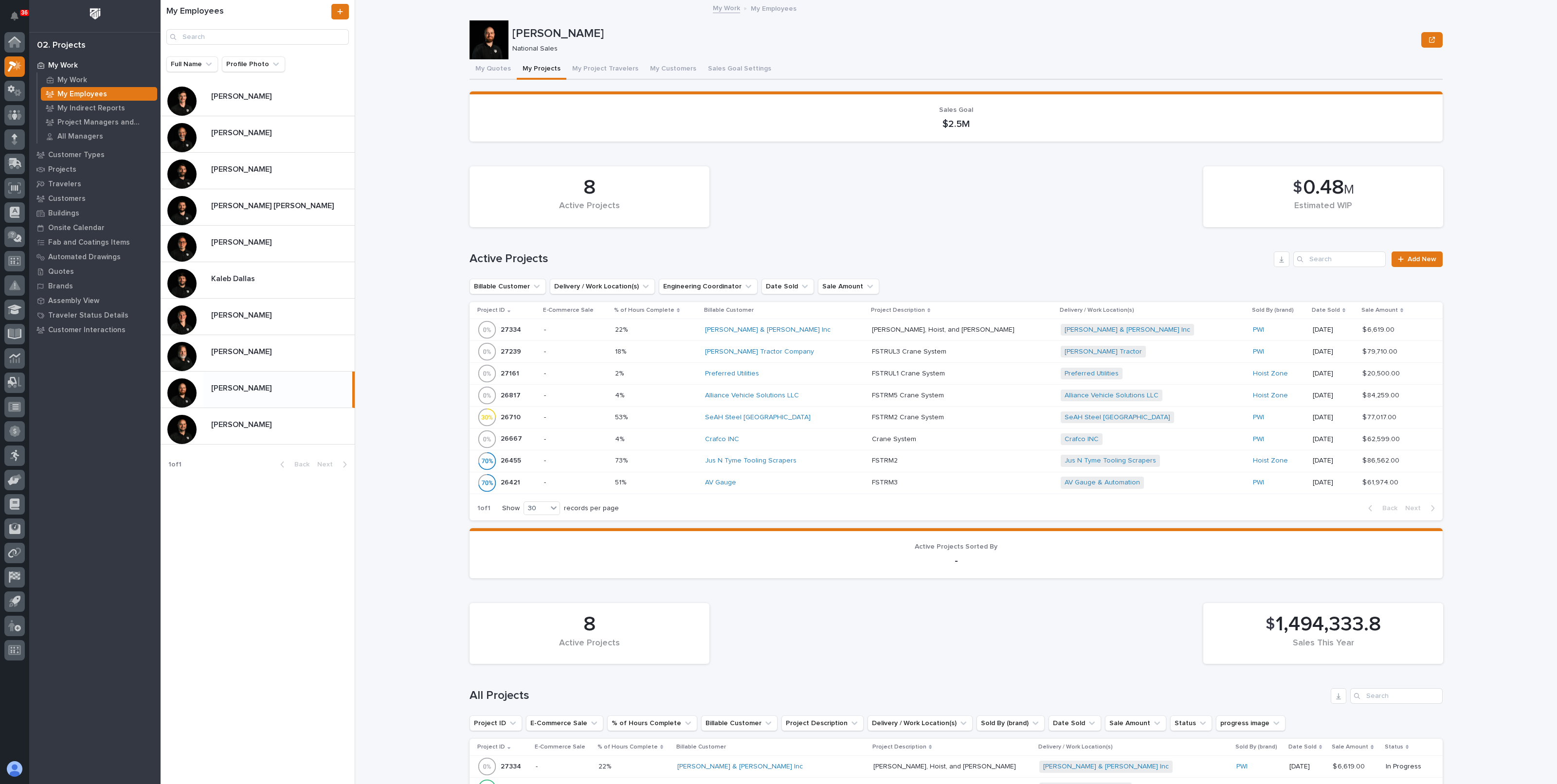
click at [219, 243] on p "Derek Lenhart" at bounding box center [242, 241] width 62 height 11
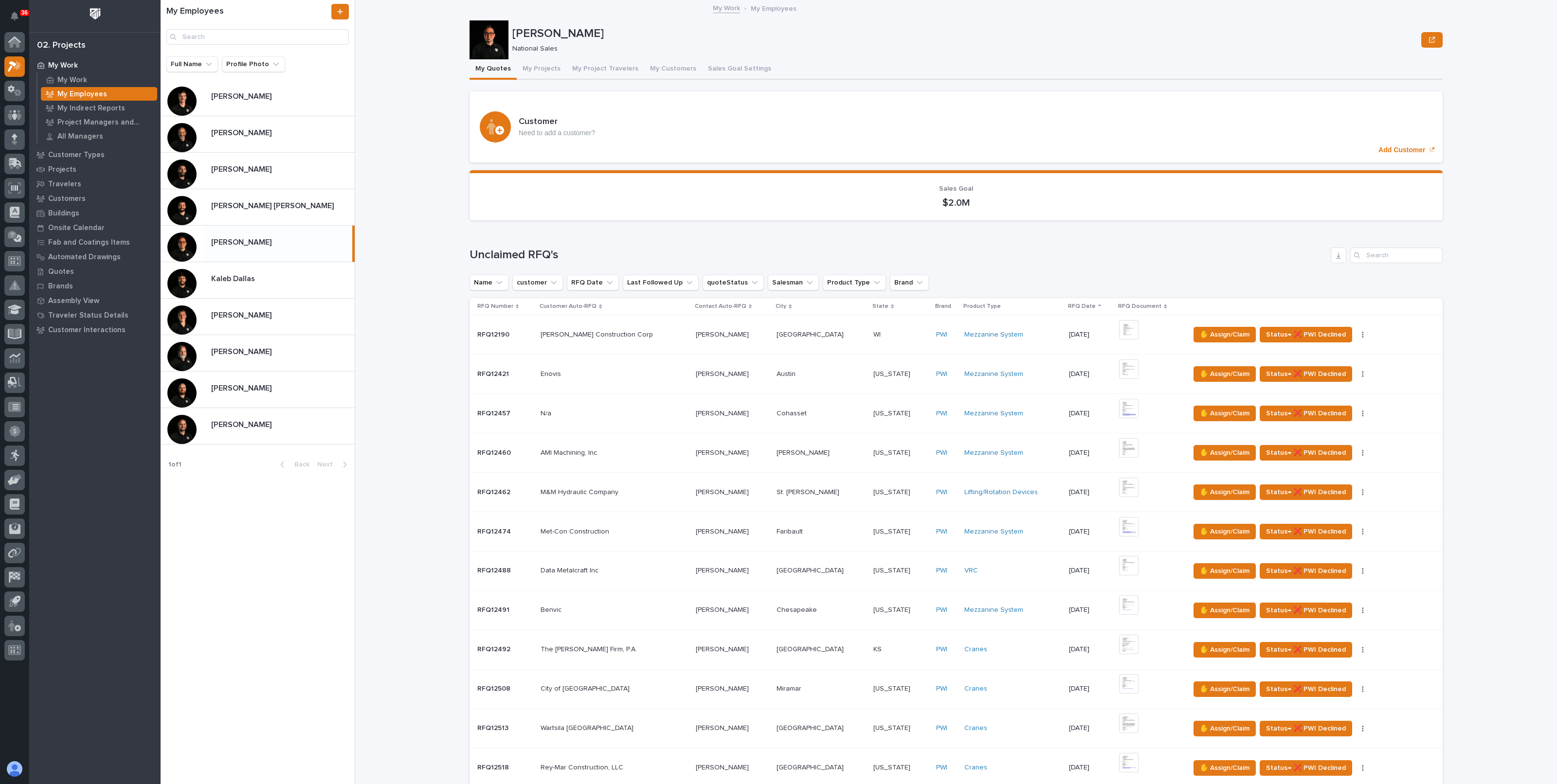
click at [540, 394] on td "N/a N/a" at bounding box center [614, 413] width 155 height 39
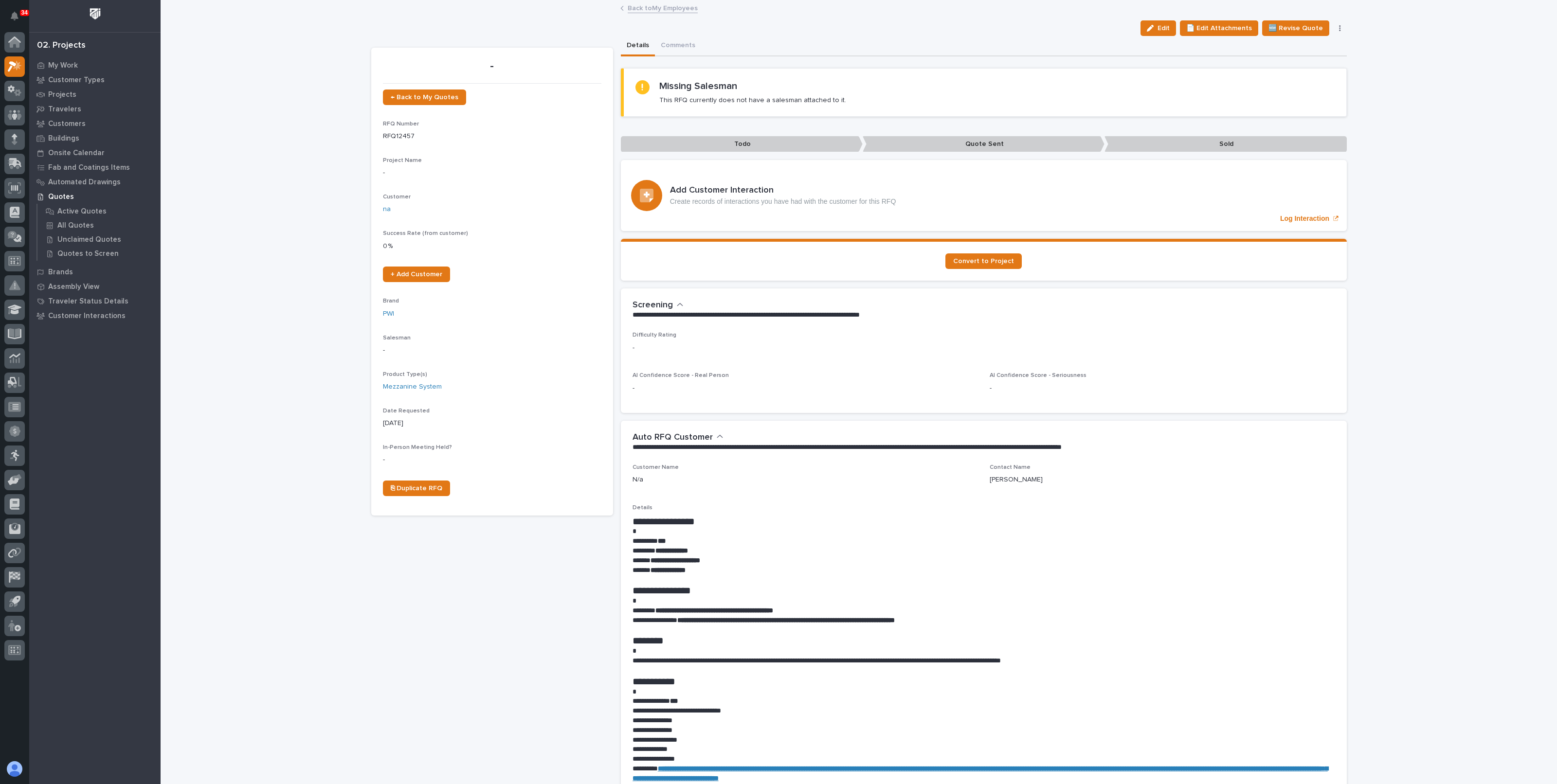
click at [628, 7] on link "Back to My Employees" at bounding box center [663, 7] width 70 height 11
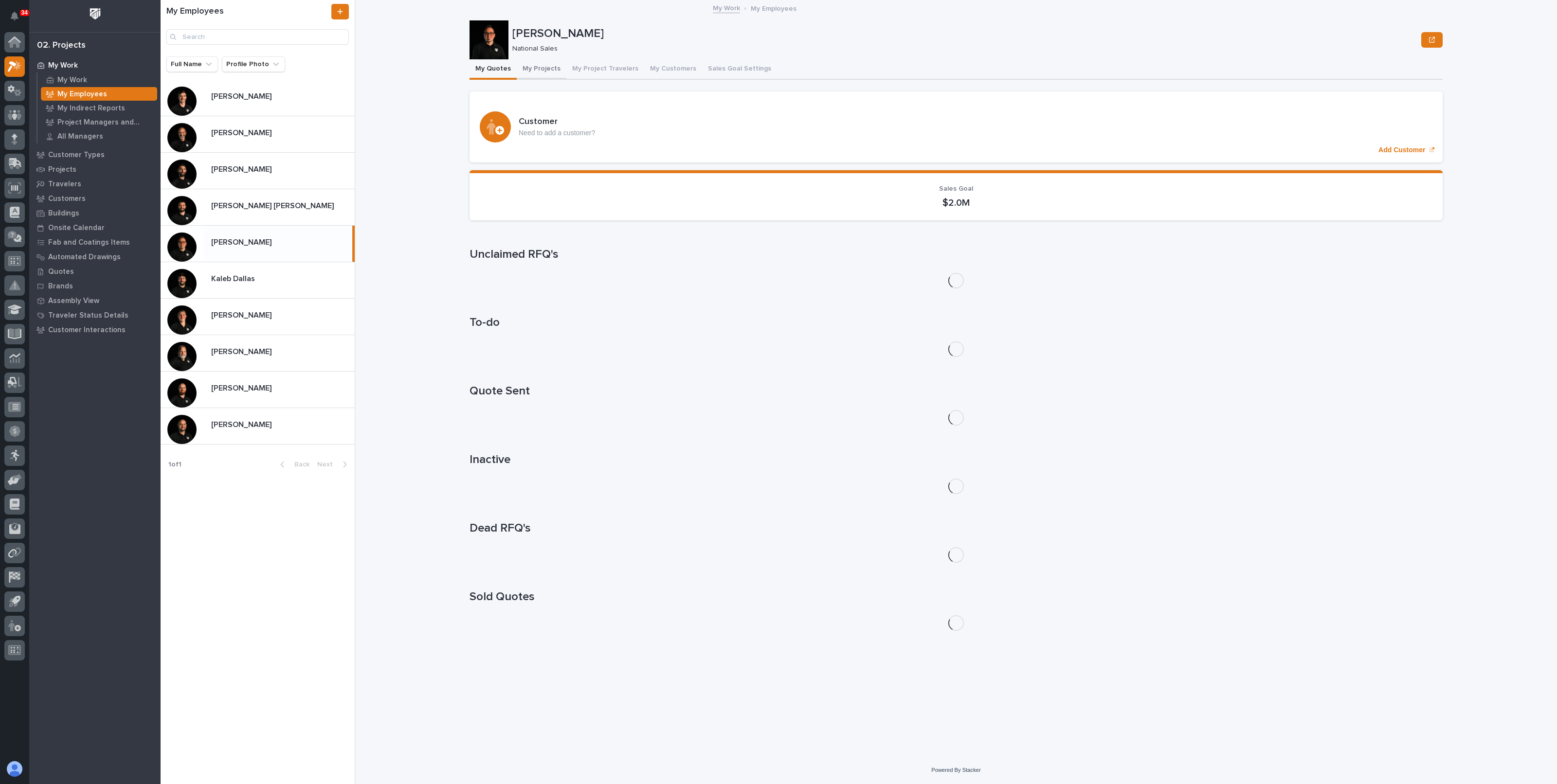
click at [542, 67] on button "My Projects" at bounding box center [541, 70] width 50 height 21
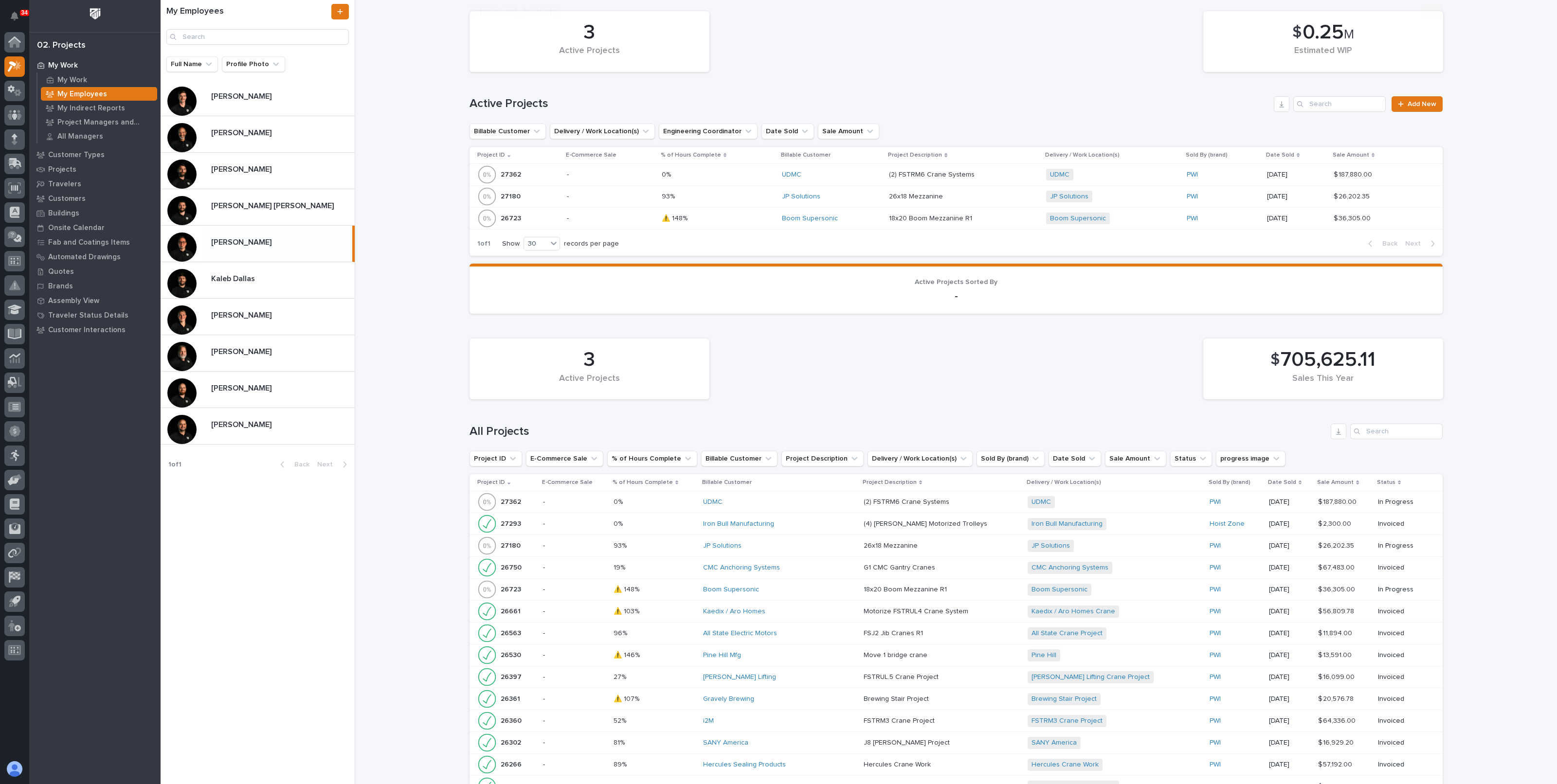
scroll to position [182, 0]
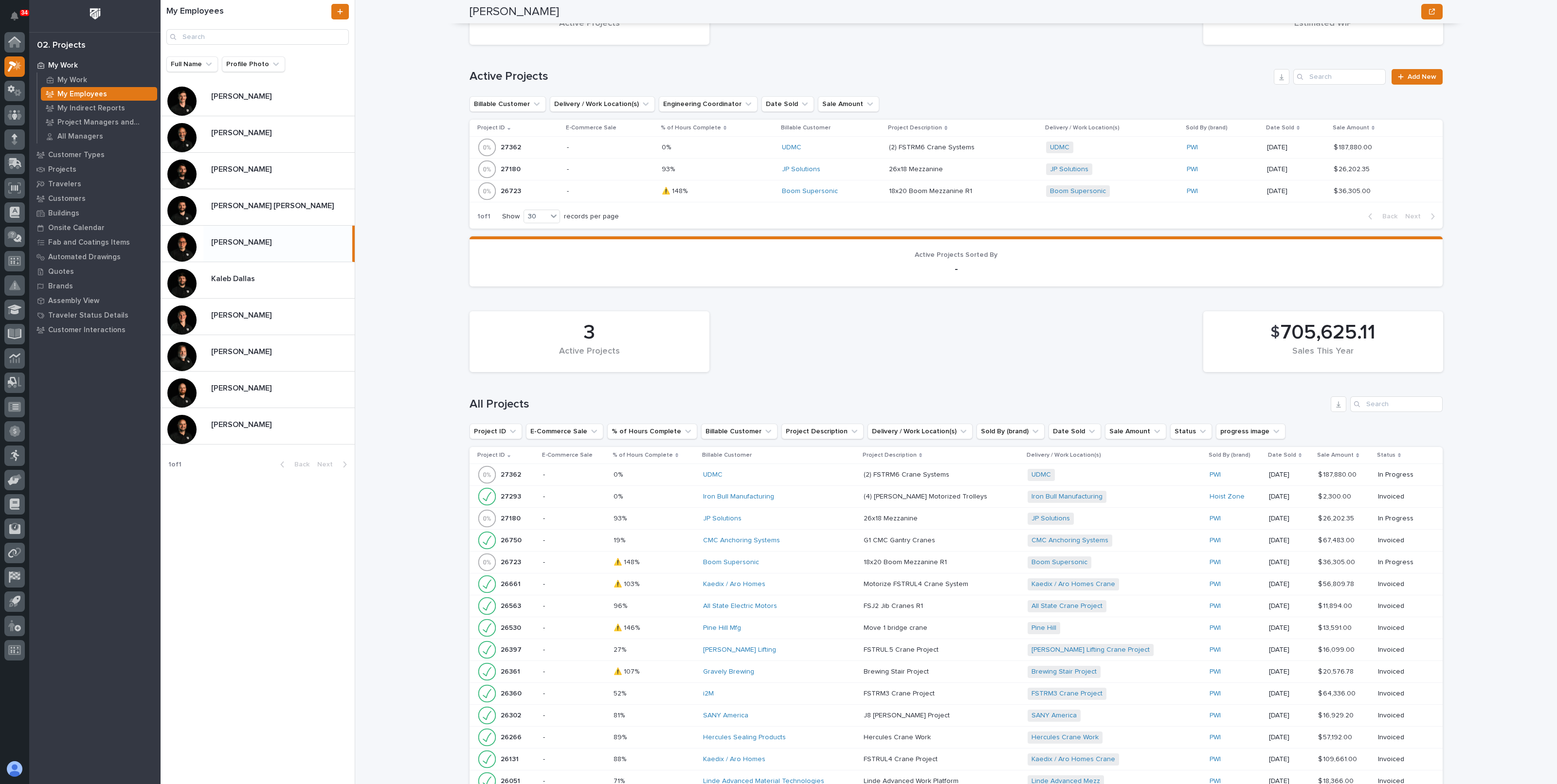
click at [735, 191] on p at bounding box center [718, 191] width 113 height 8
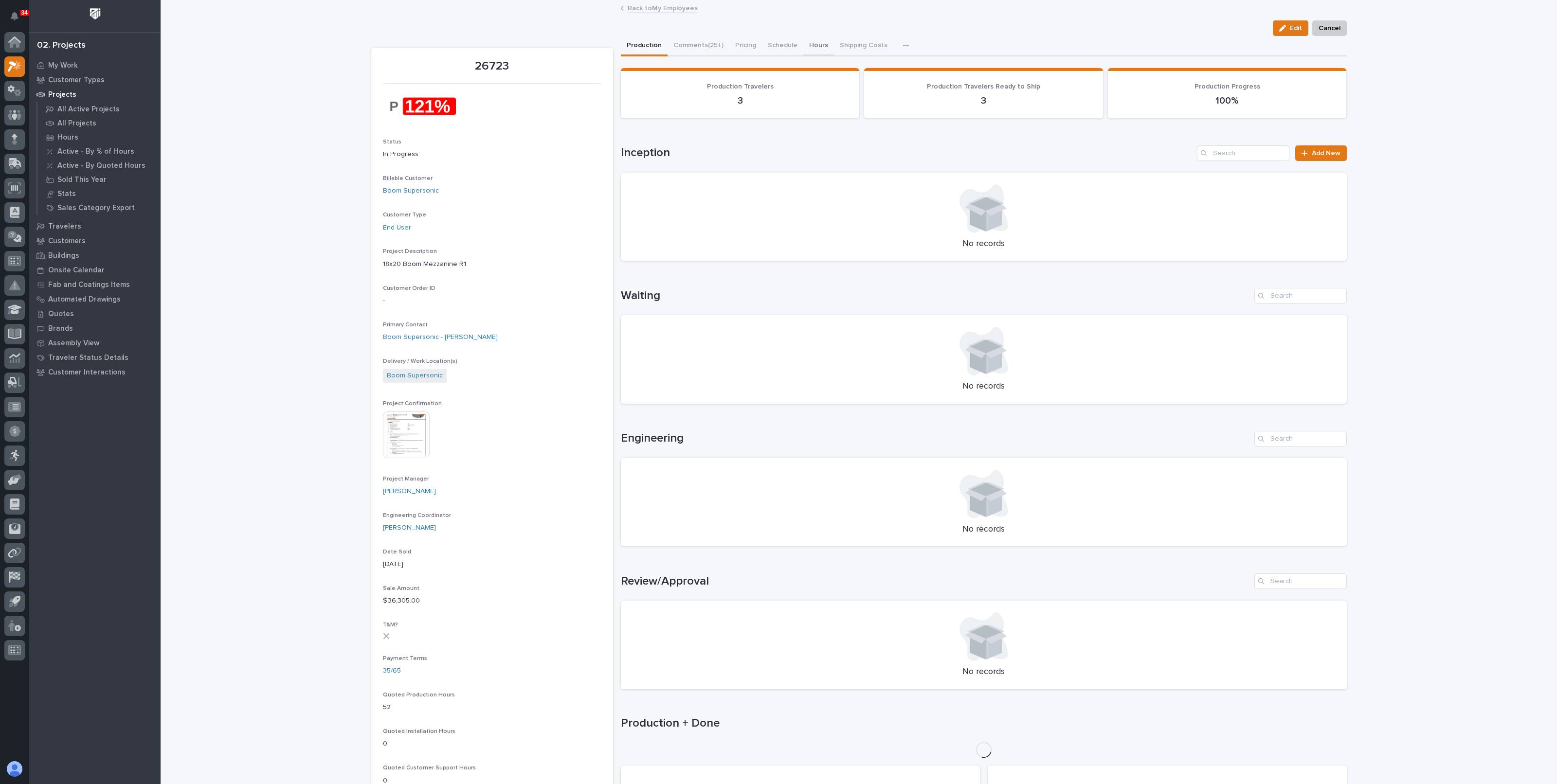
click at [808, 45] on button "Hours" at bounding box center [819, 47] width 30 height 21
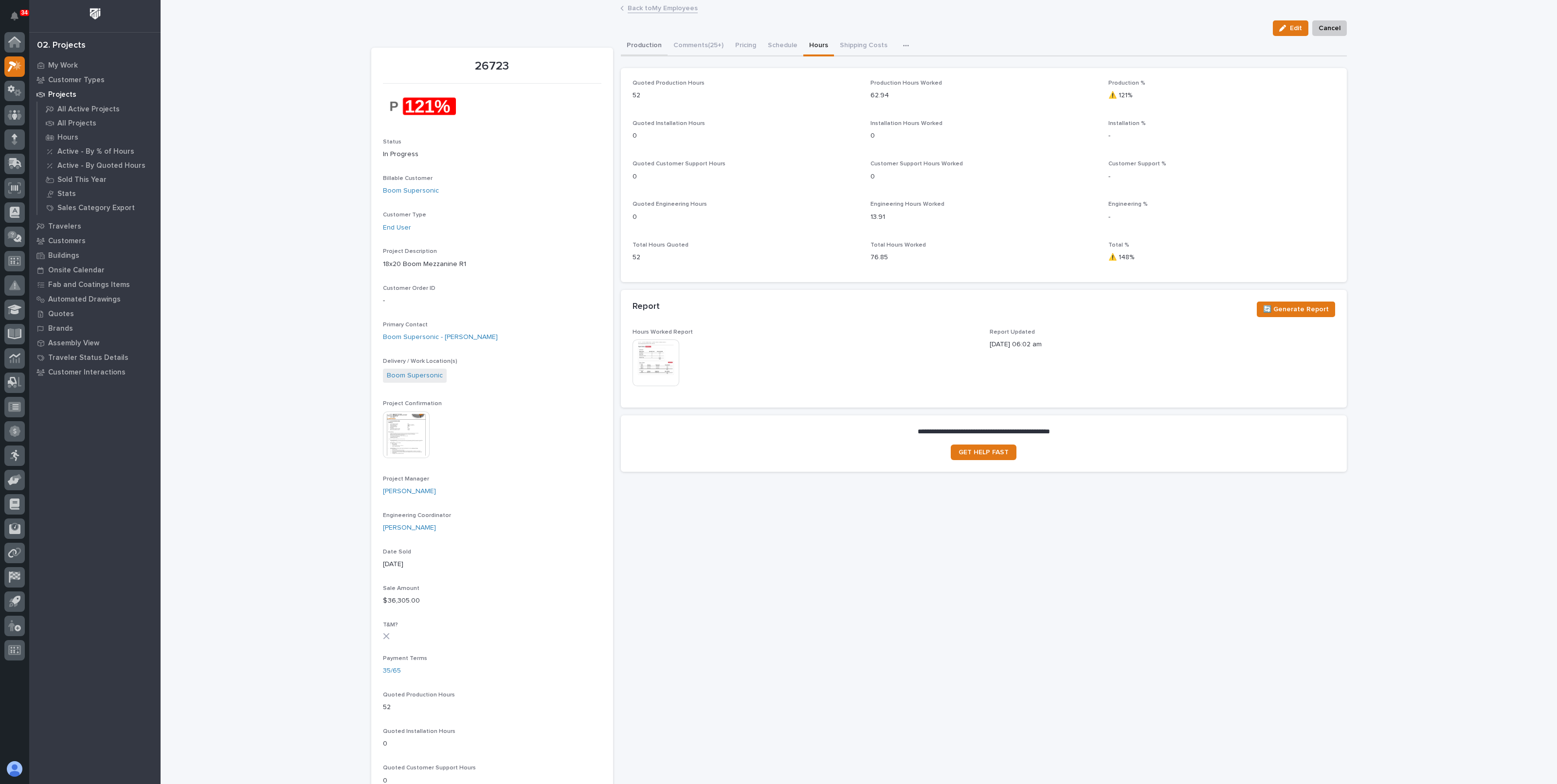
click at [634, 42] on button "Production" at bounding box center [644, 47] width 47 height 21
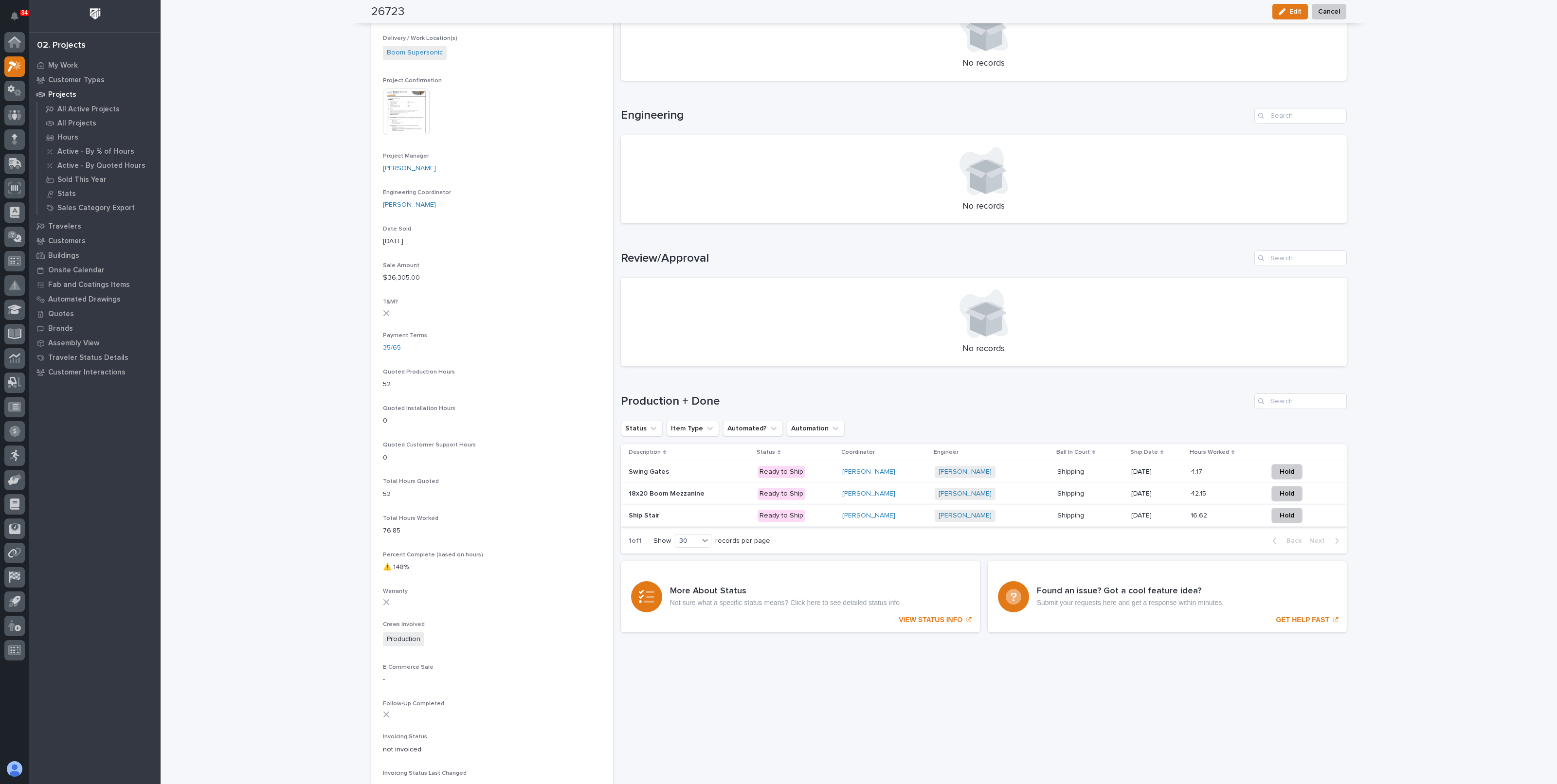
scroll to position [365, 0]
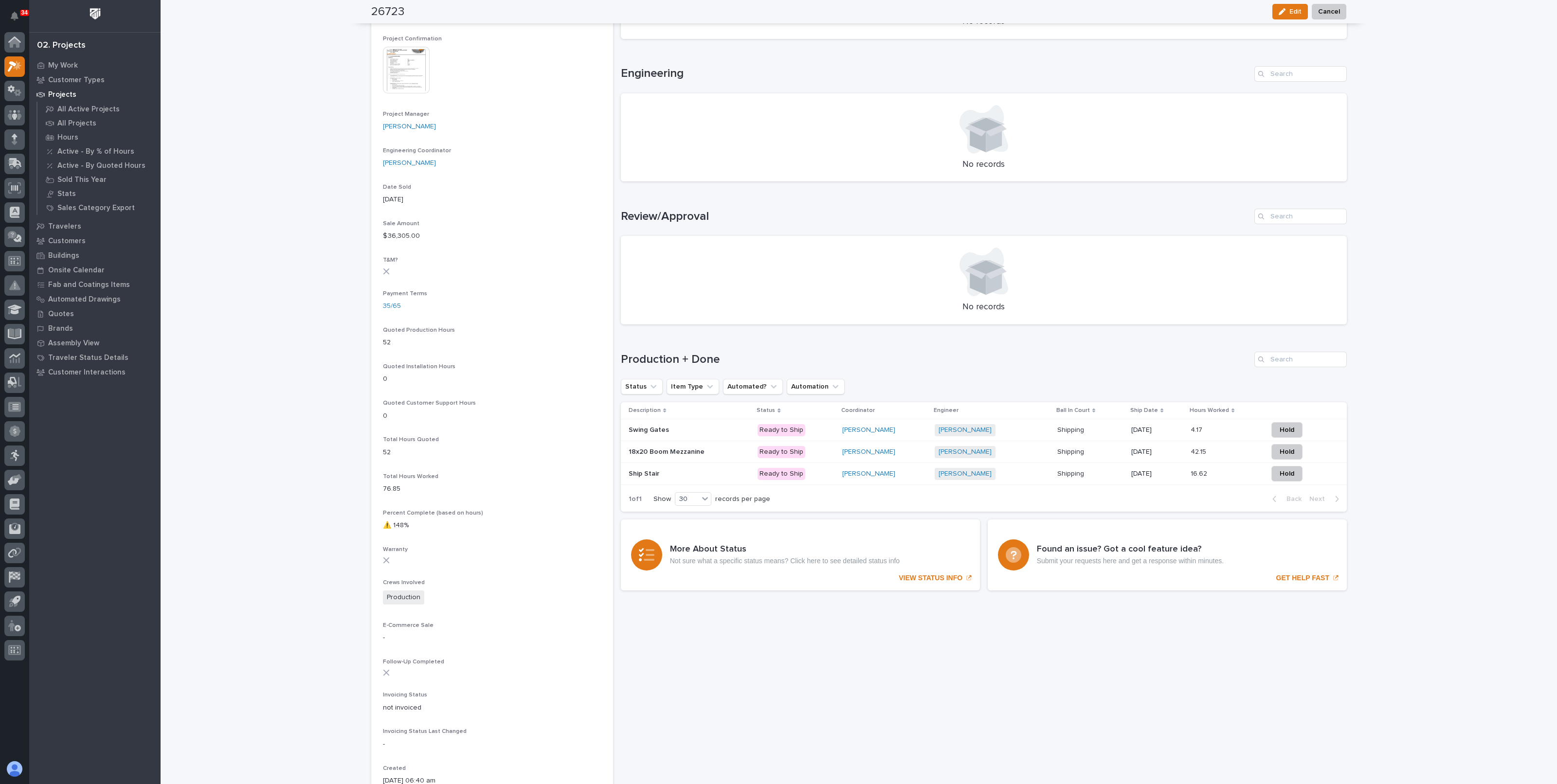
click at [705, 474] on p at bounding box center [689, 474] width 122 height 8
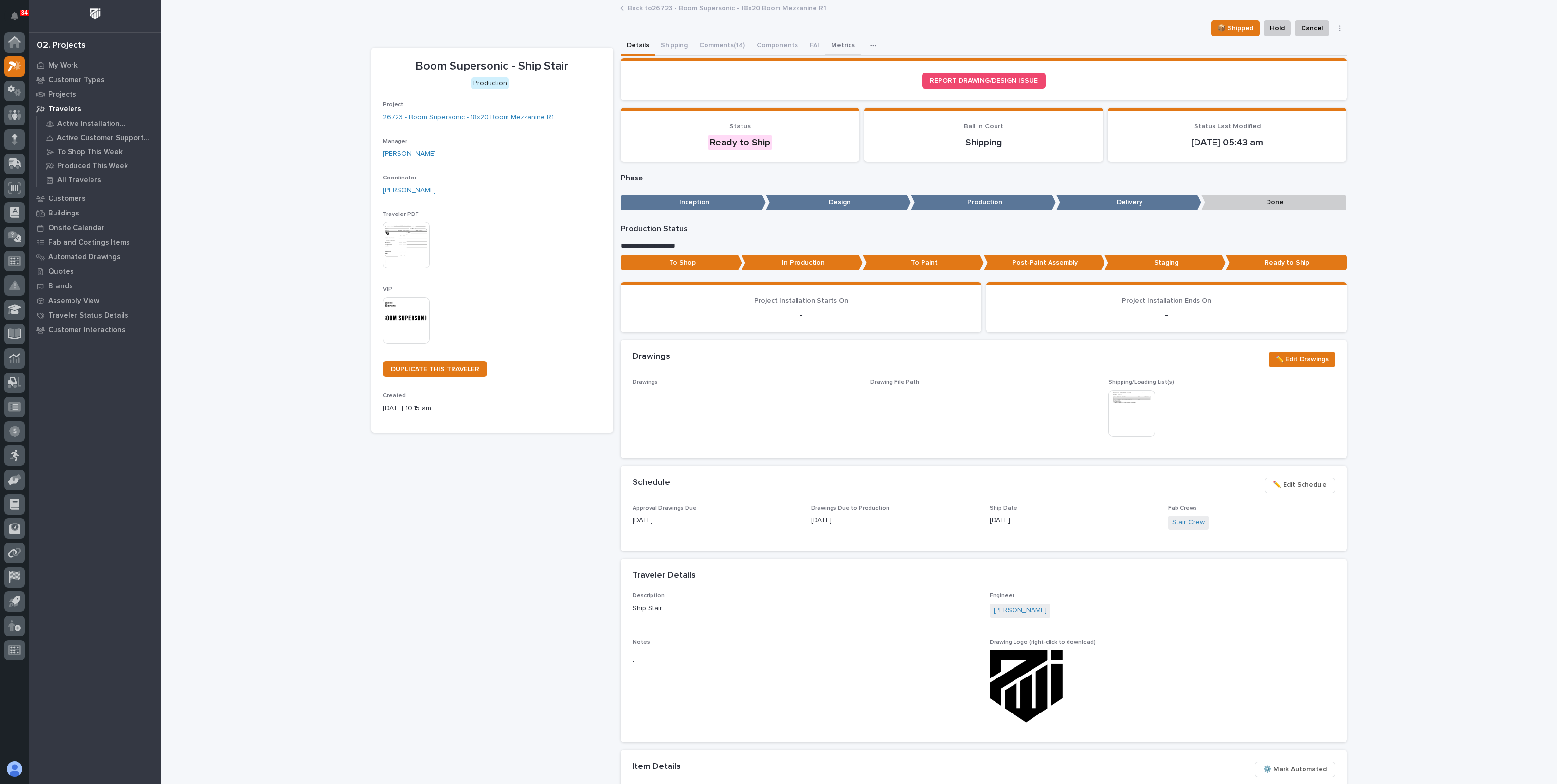
click at [828, 44] on button "Metrics" at bounding box center [843, 47] width 36 height 21
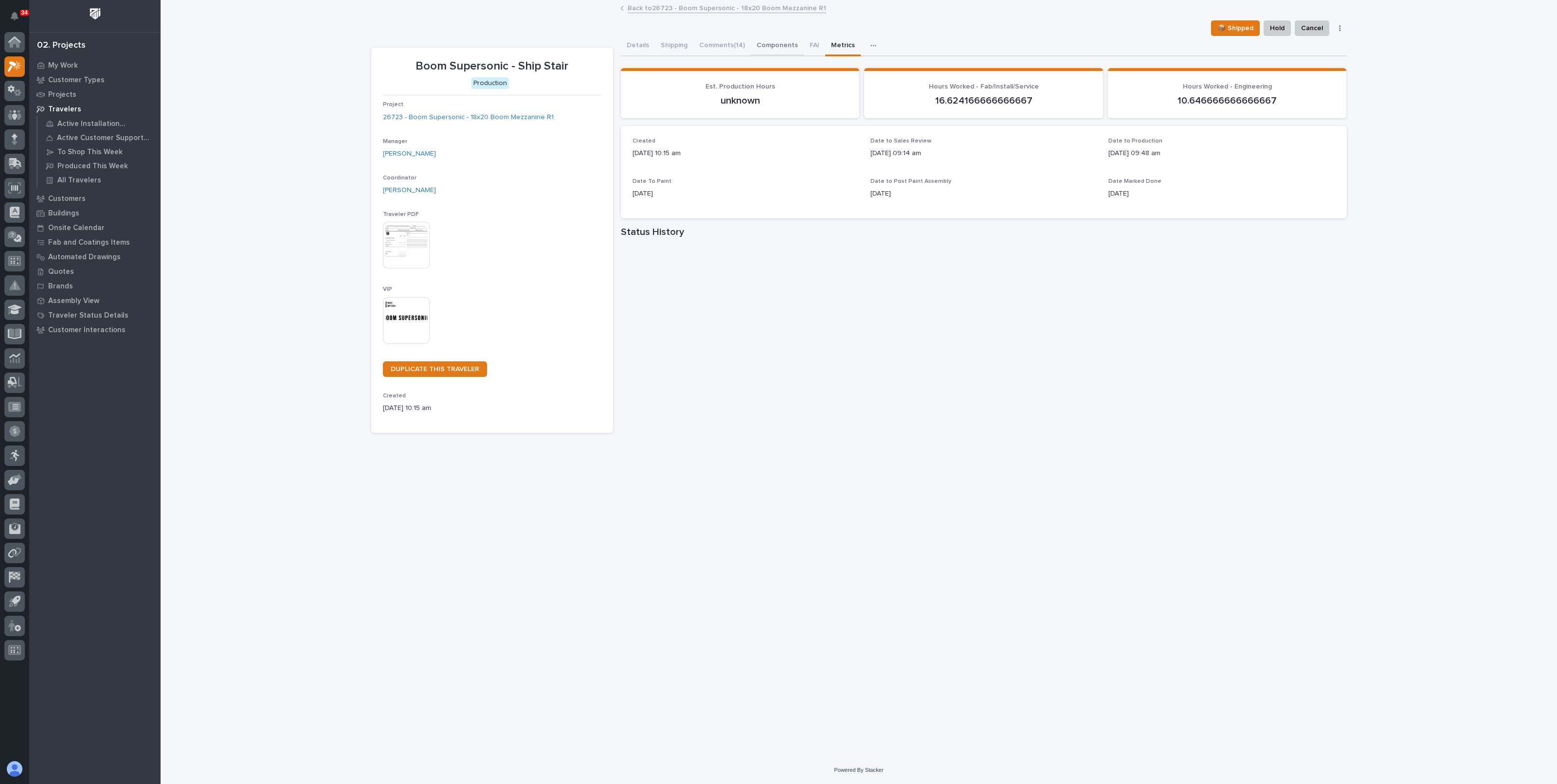
click at [788, 42] on button "Components" at bounding box center [777, 47] width 53 height 21
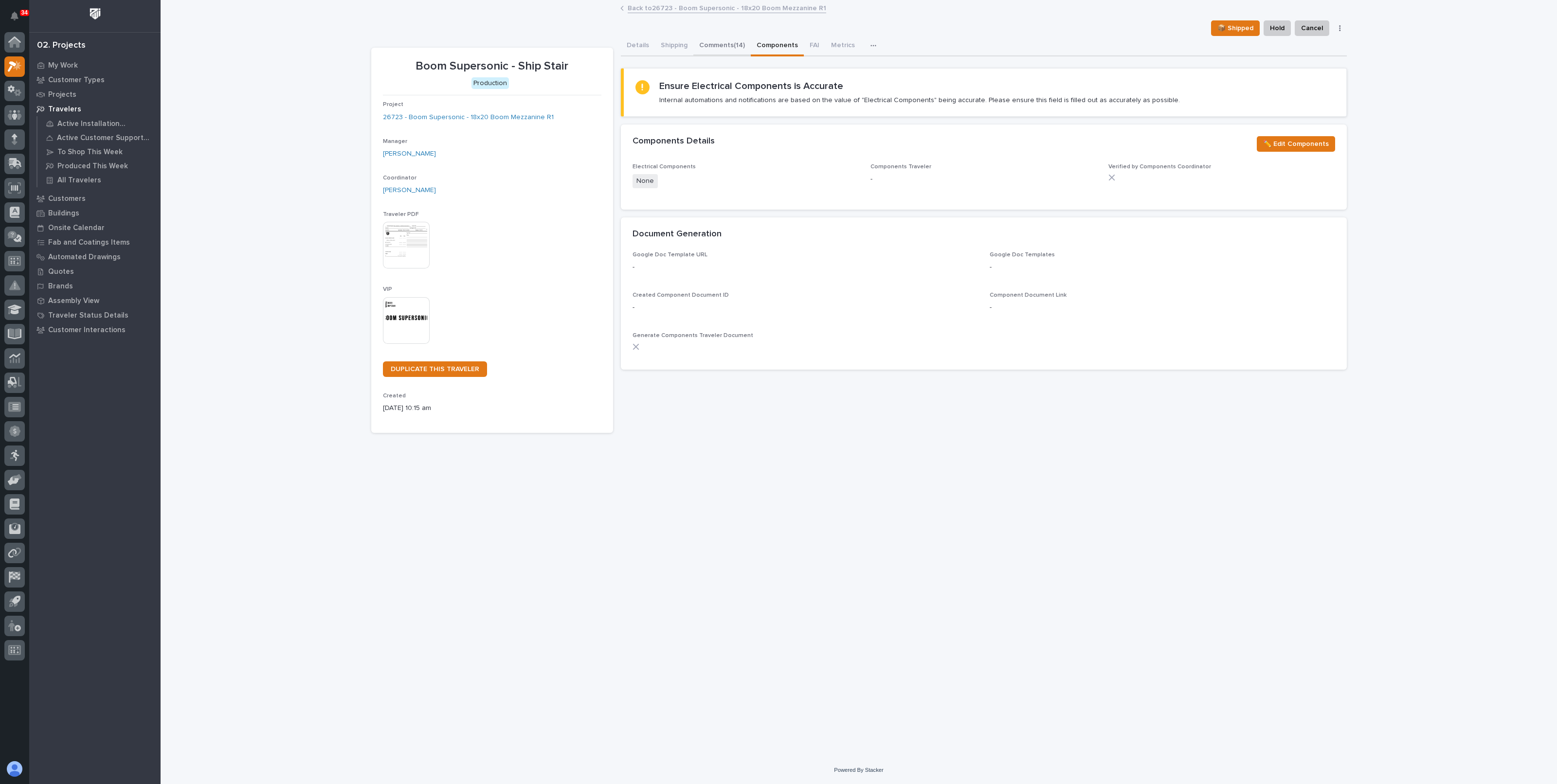
click at [707, 46] on button "Comments (14)" at bounding box center [722, 47] width 58 height 21
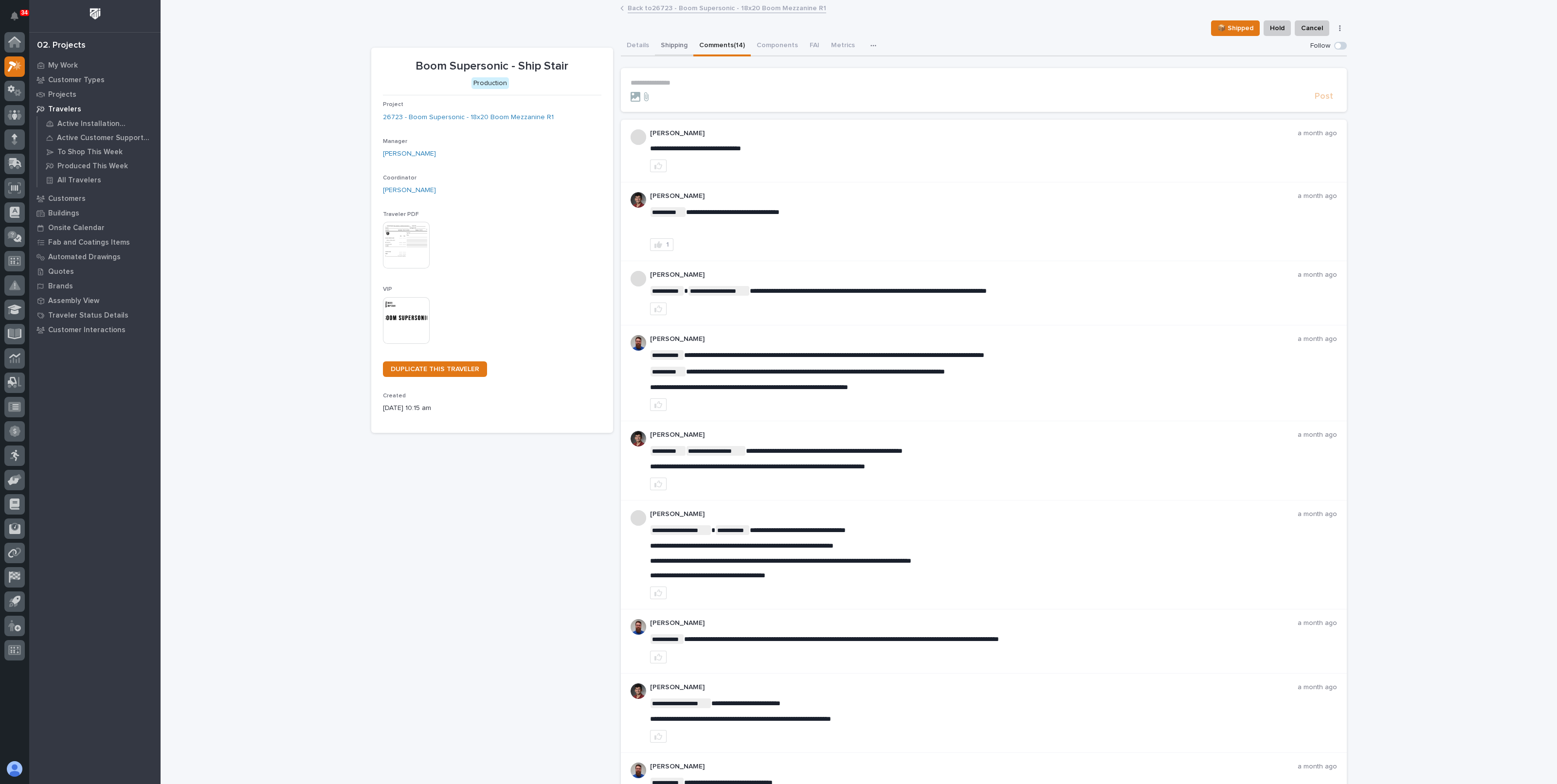
click at [678, 47] on button "Shipping" at bounding box center [674, 47] width 38 height 21
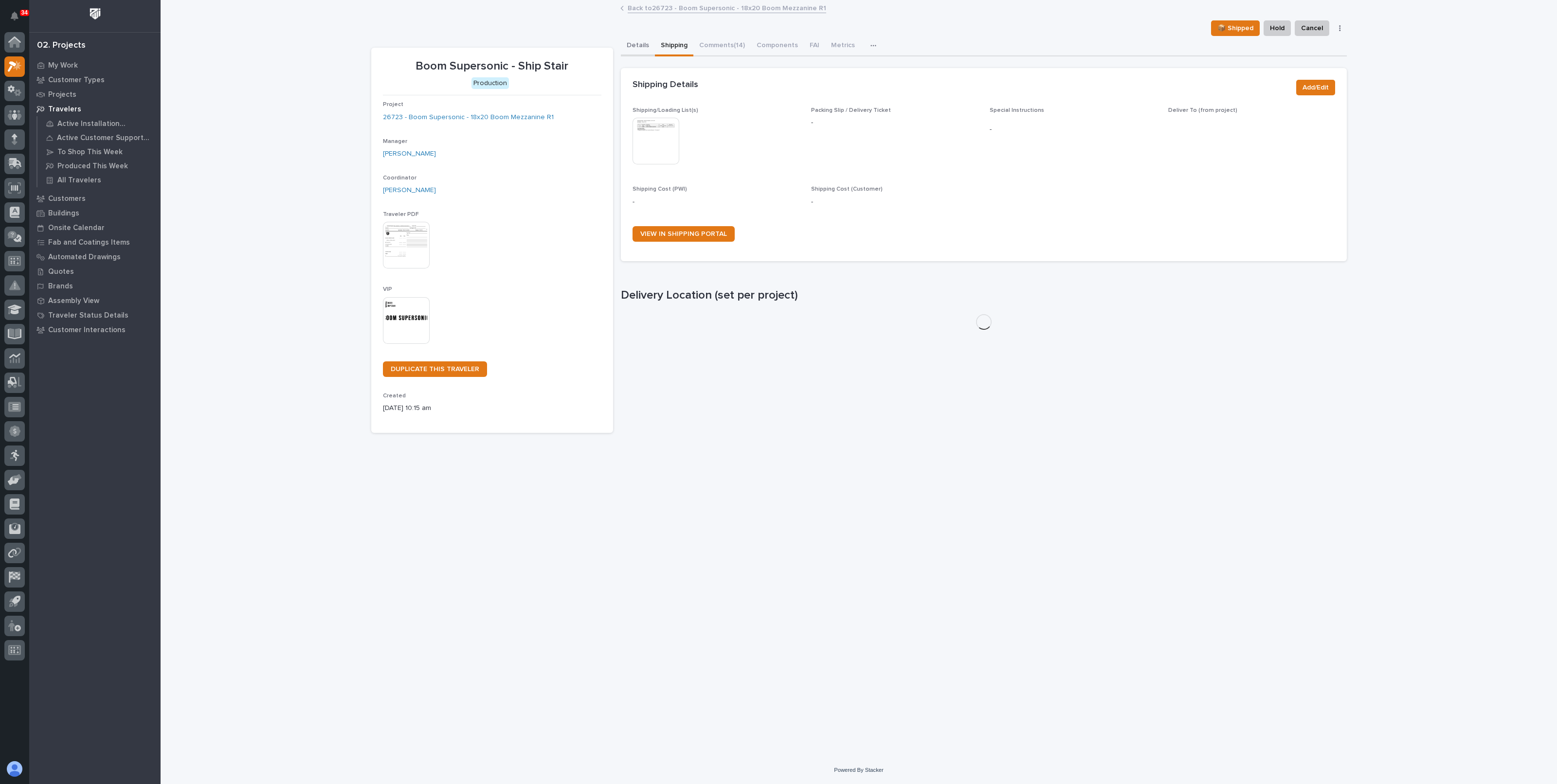
click at [625, 44] on button "Details" at bounding box center [638, 47] width 34 height 21
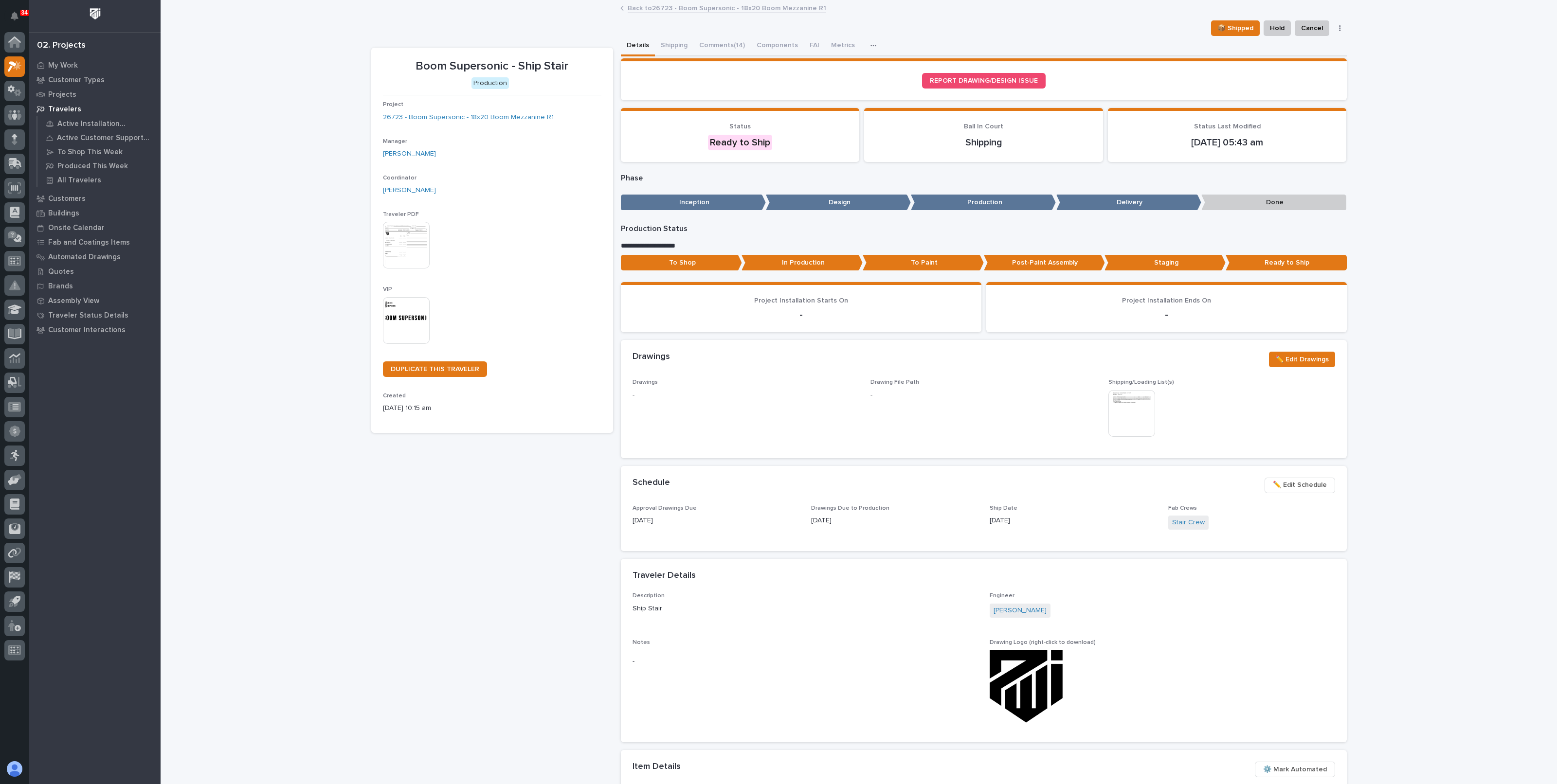
click at [740, 11] on link "Back to 26723 - Boom Supersonic - 18x20 Boom Mezzanine R1" at bounding box center [727, 7] width 199 height 11
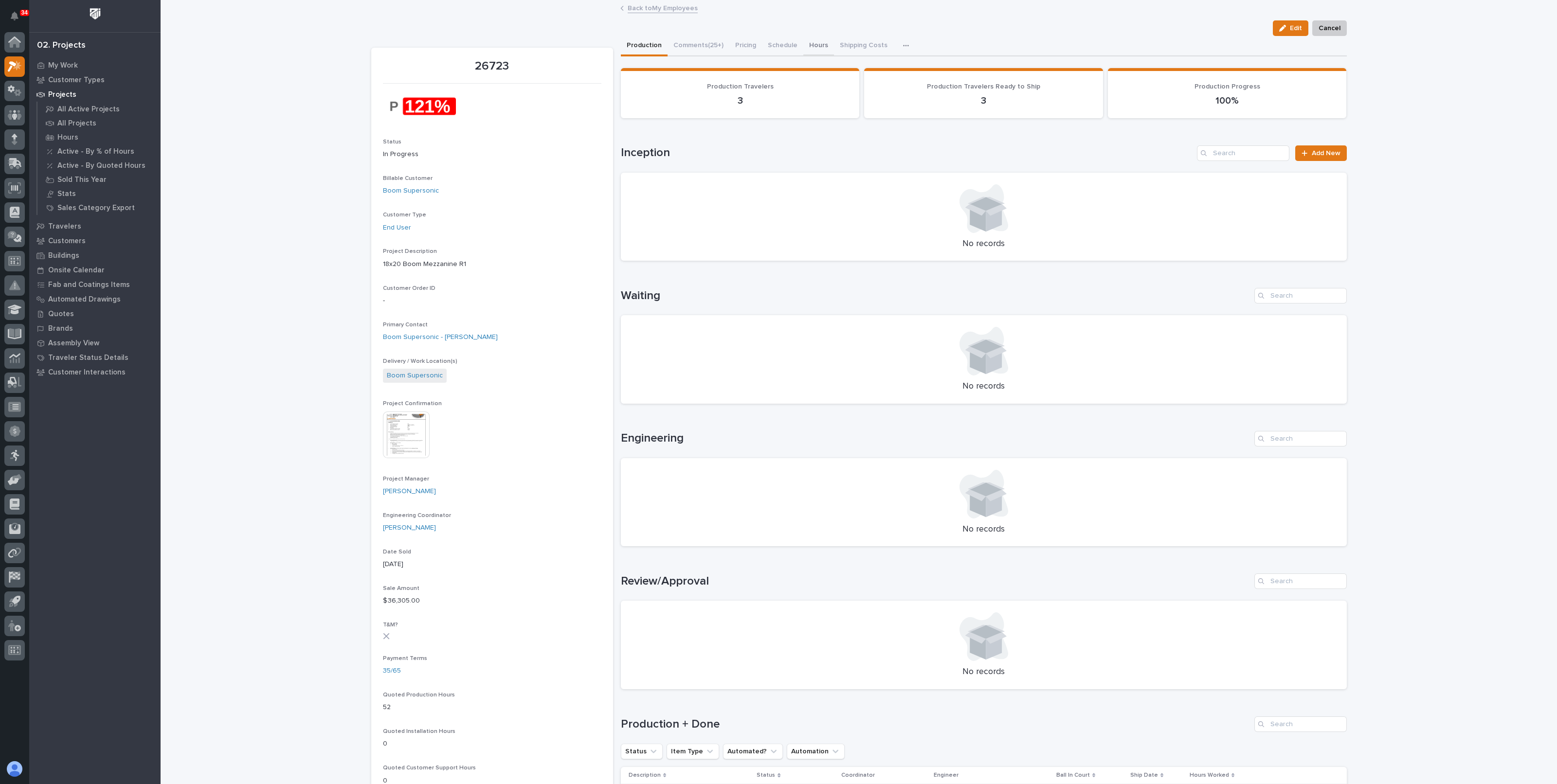
click at [811, 42] on button "Hours" at bounding box center [819, 47] width 30 height 21
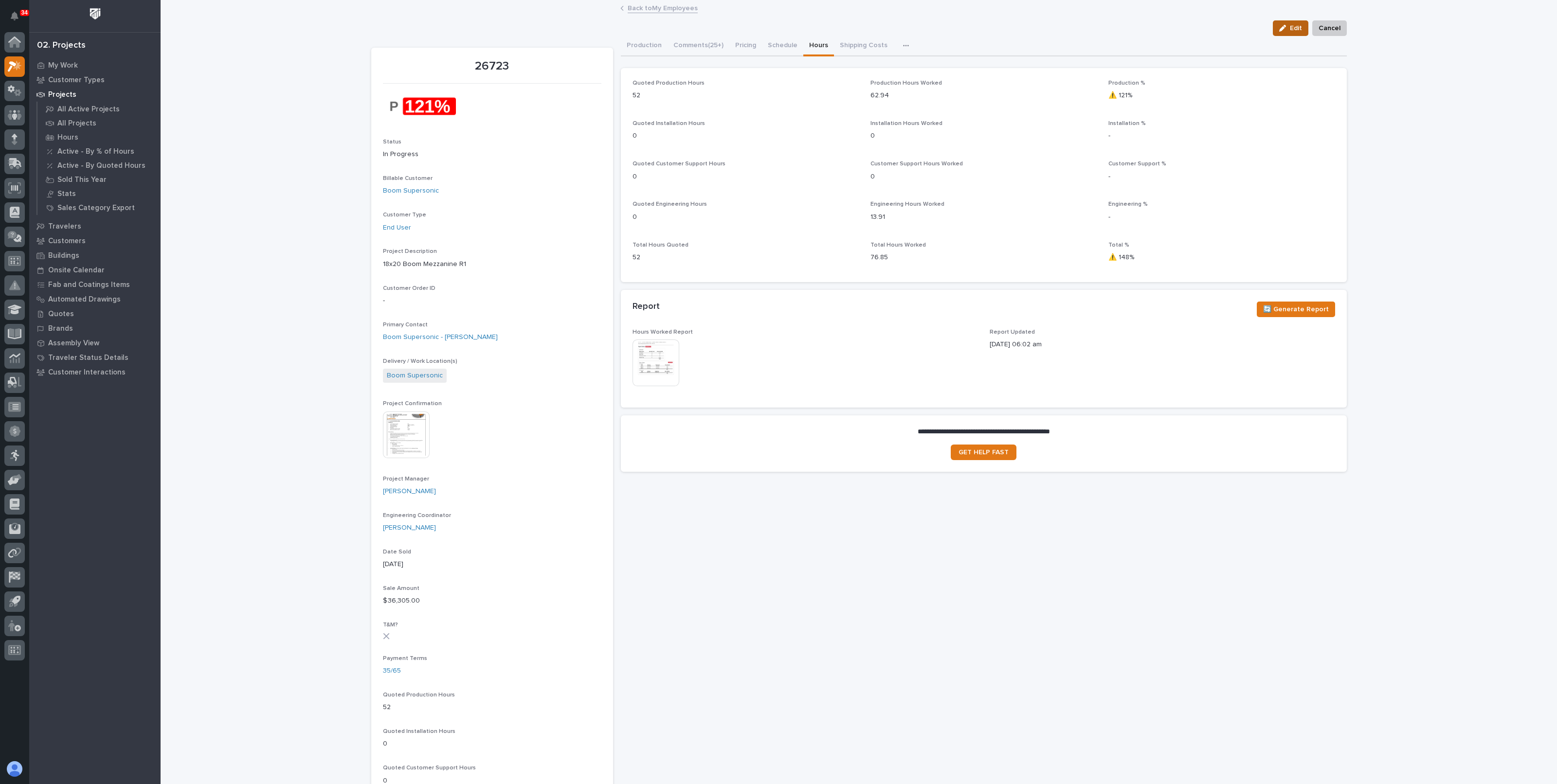
click at [1278, 32] on button "Edit" at bounding box center [1291, 28] width 36 height 16
click at [1290, 28] on span "Edit" at bounding box center [1296, 28] width 12 height 9
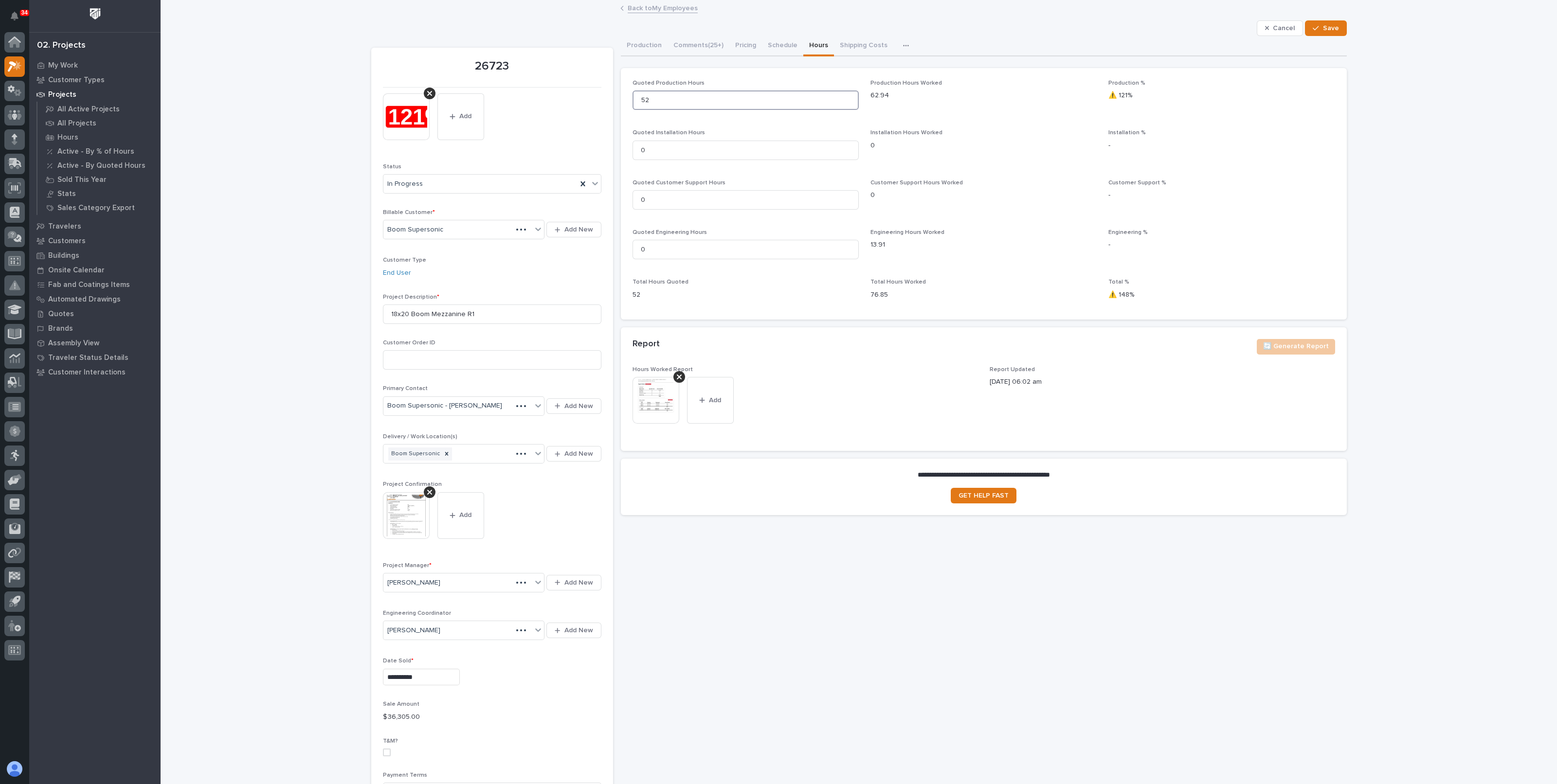
drag, startPoint x: 669, startPoint y: 103, endPoint x: 570, endPoint y: 101, distance: 99.0
click at [570, 101] on div "**********" at bounding box center [859, 726] width 976 height 1381
type input "72"
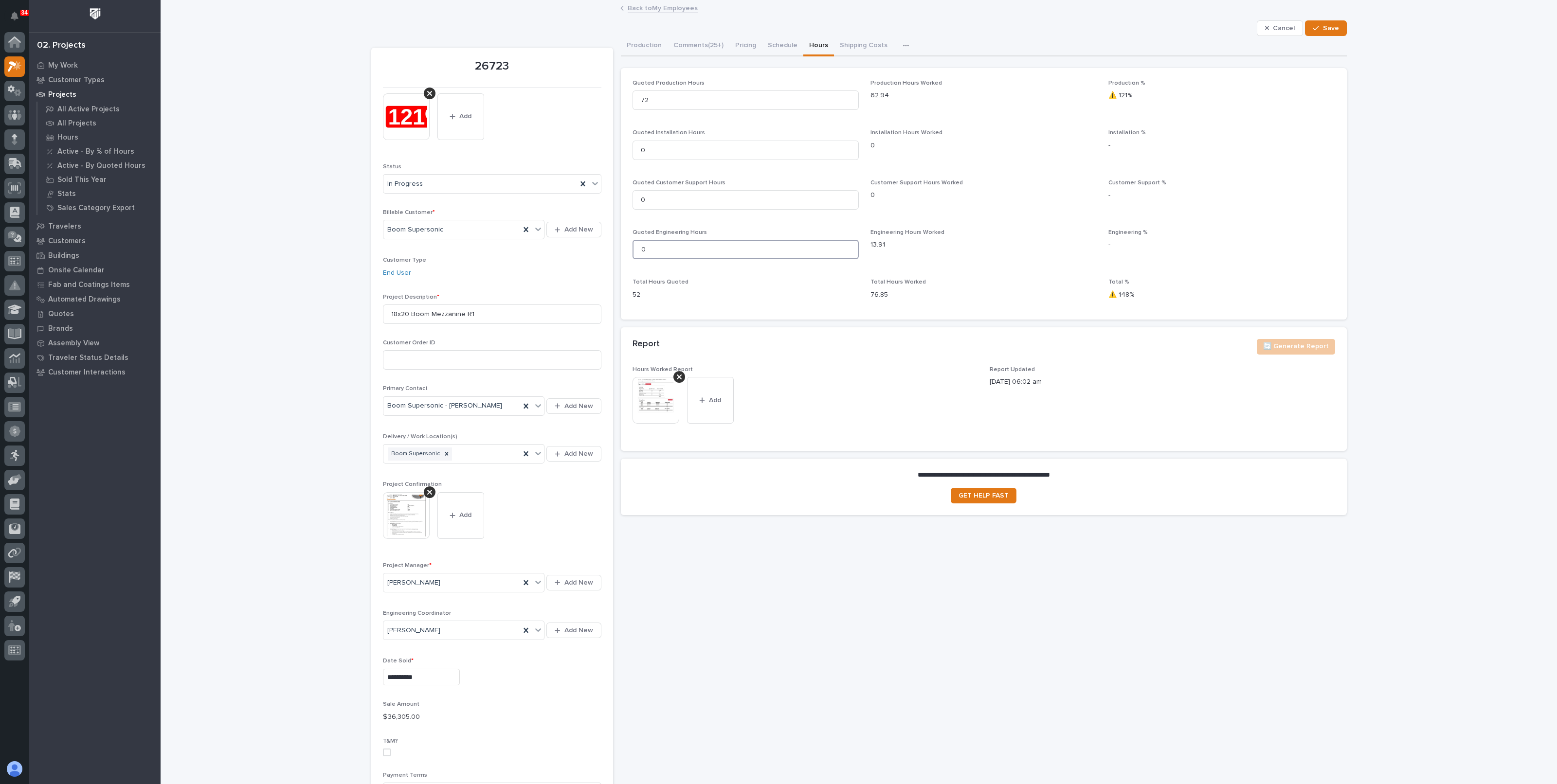
click at [649, 249] on input "0" at bounding box center [746, 249] width 226 height 19
drag, startPoint x: 649, startPoint y: 249, endPoint x: 635, endPoint y: 251, distance: 14.1
click at [635, 251] on input "0" at bounding box center [746, 249] width 226 height 19
type input "20"
click at [1385, 147] on div "**********" at bounding box center [859, 733] width 1397 height 1464
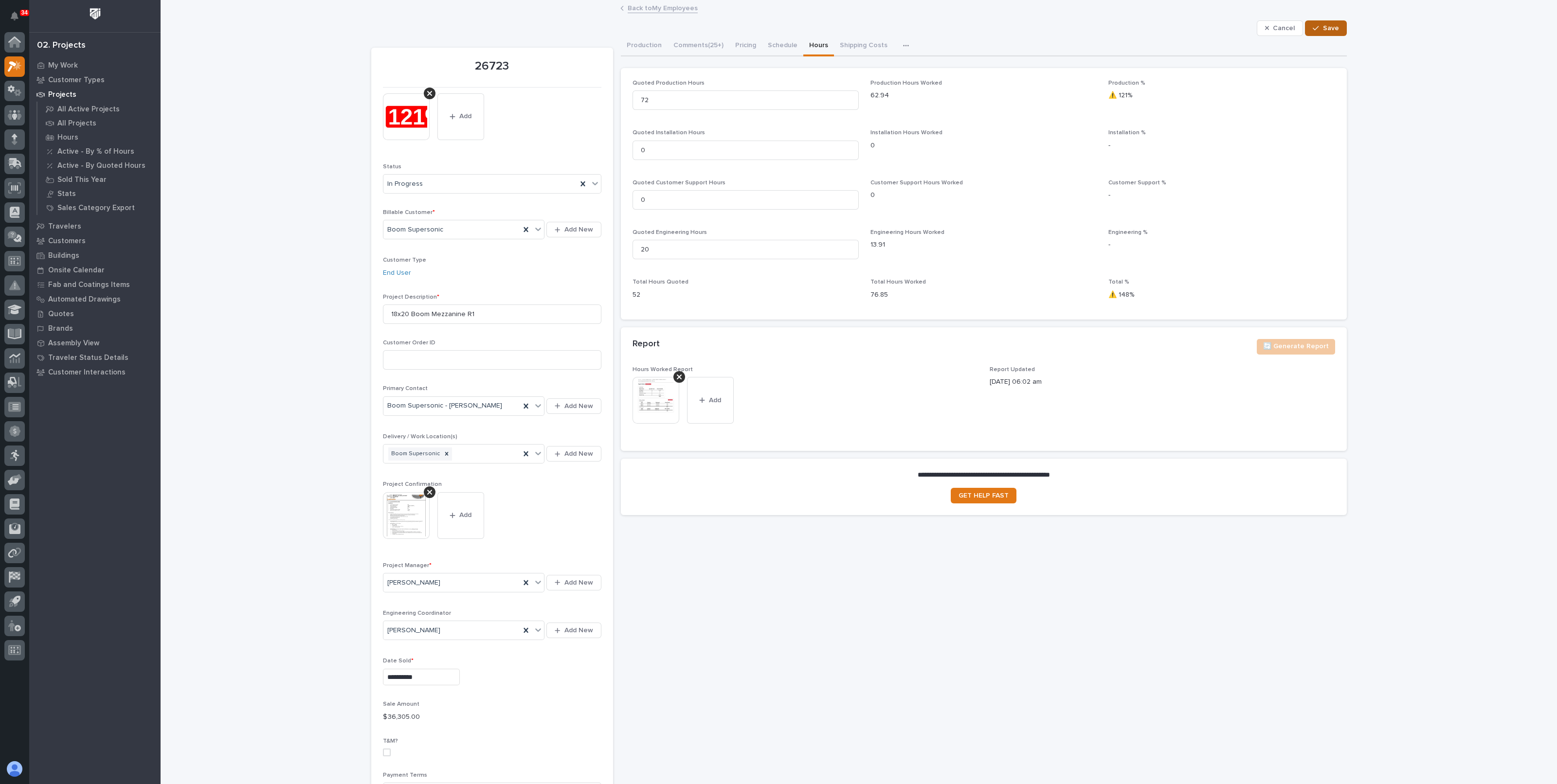
click at [1318, 27] on div "button" at bounding box center [1318, 28] width 10 height 7
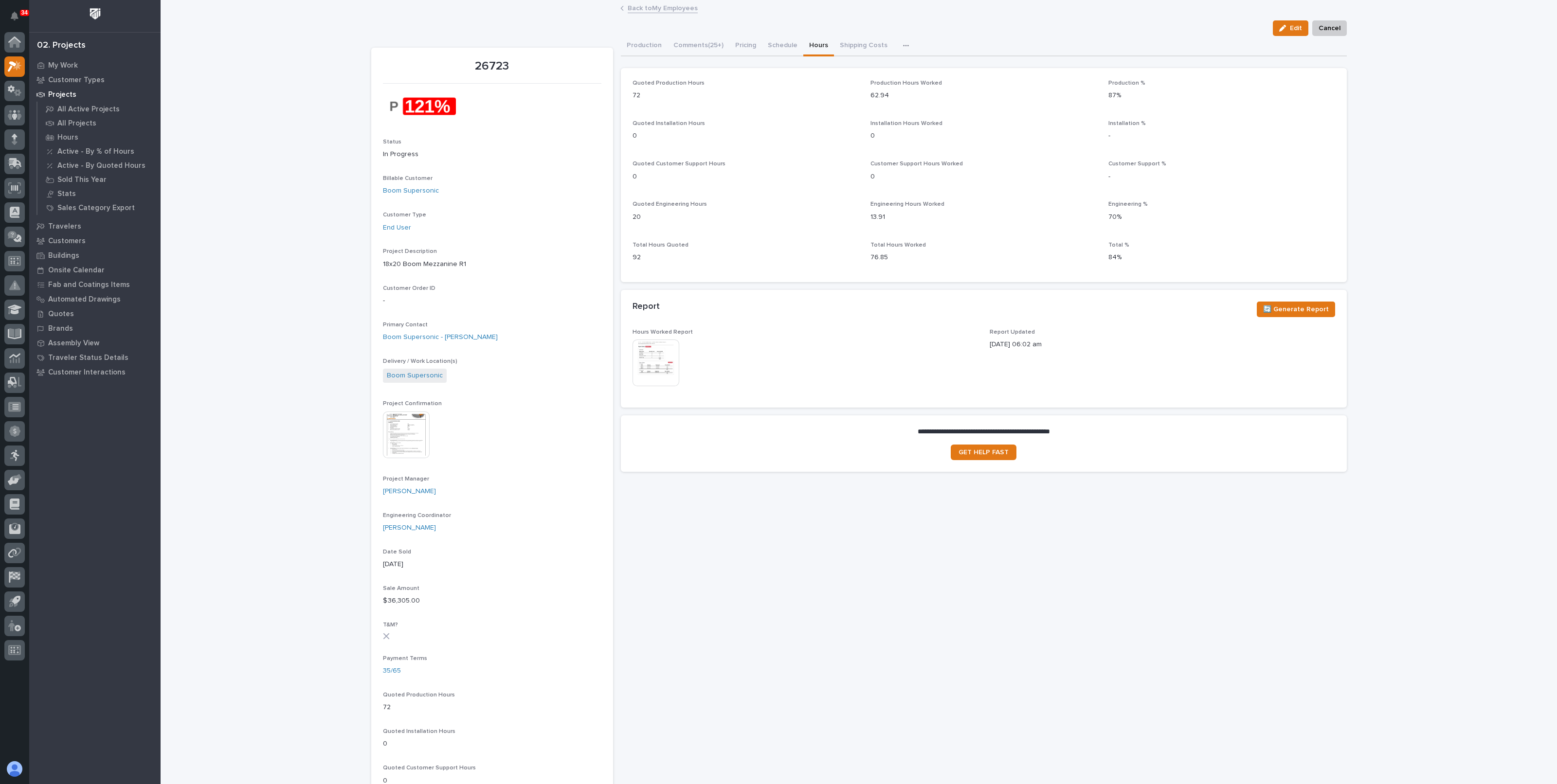
click at [225, 147] on div "Loading... Saving… Loading... Saving… 26723 Edit Cancel Edit Cancel 26723 Statu…" at bounding box center [859, 646] width 1397 height 1289
click at [638, 8] on link "Back to My Employees" at bounding box center [663, 7] width 70 height 11
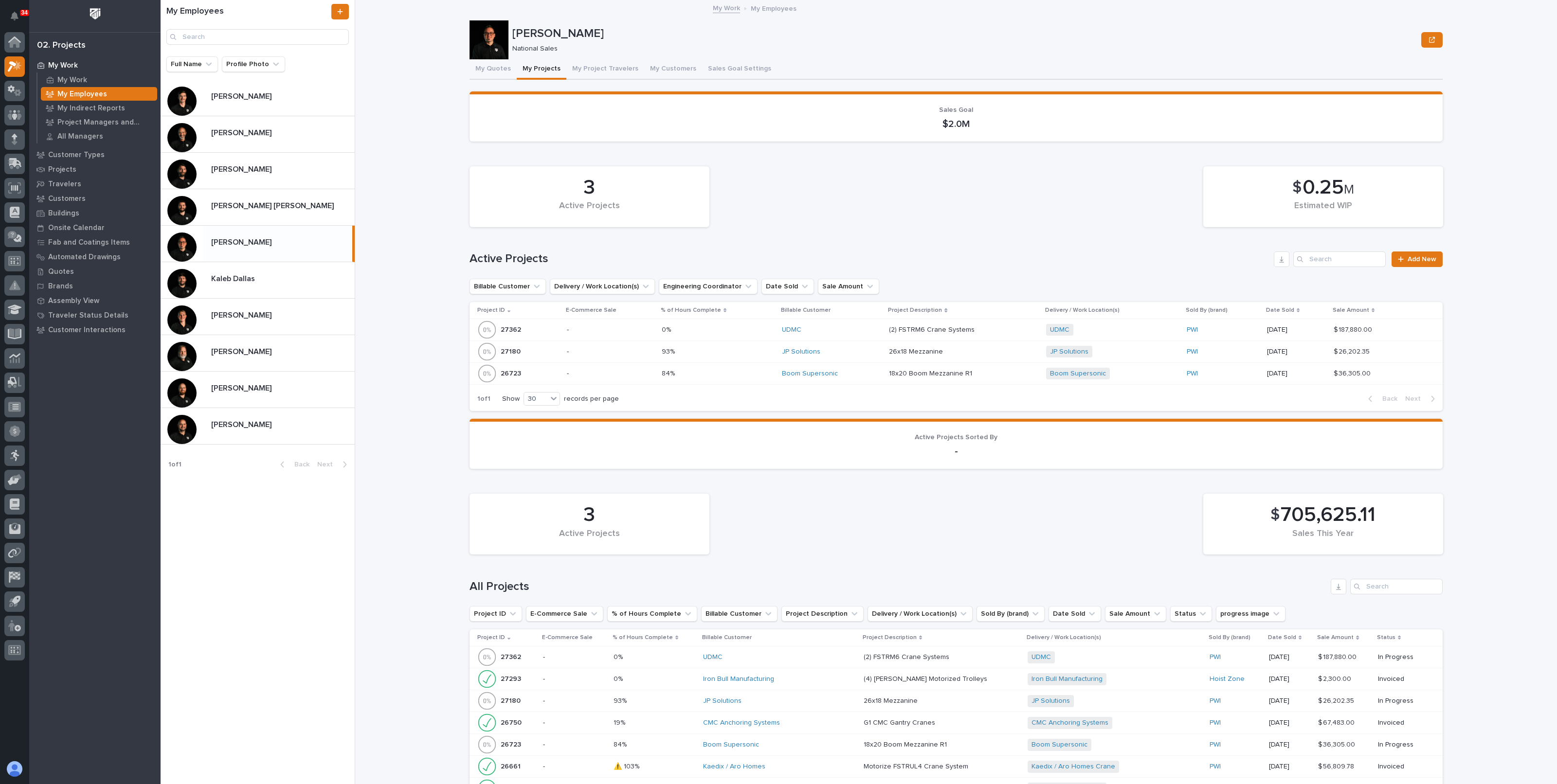
click at [741, 376] on p at bounding box center [718, 374] width 113 height 8
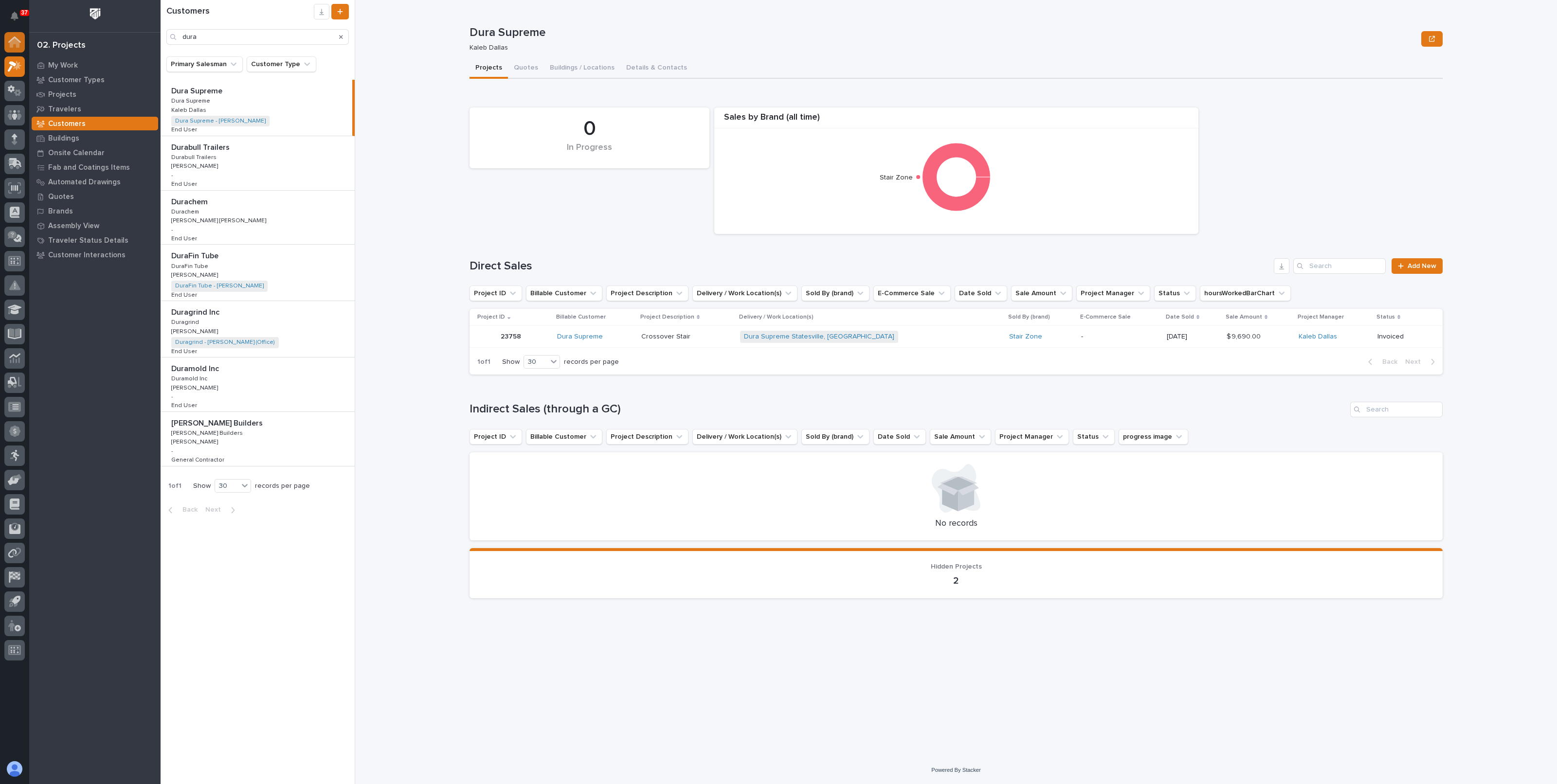
click at [9, 47] on div at bounding box center [15, 43] width 21 height 21
